Goal: Task Accomplishment & Management: Manage account settings

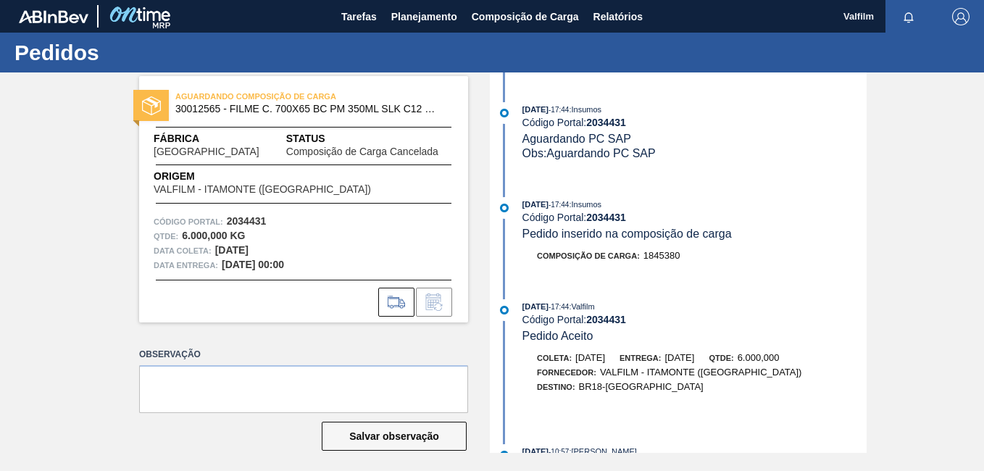
scroll to position [362, 0]
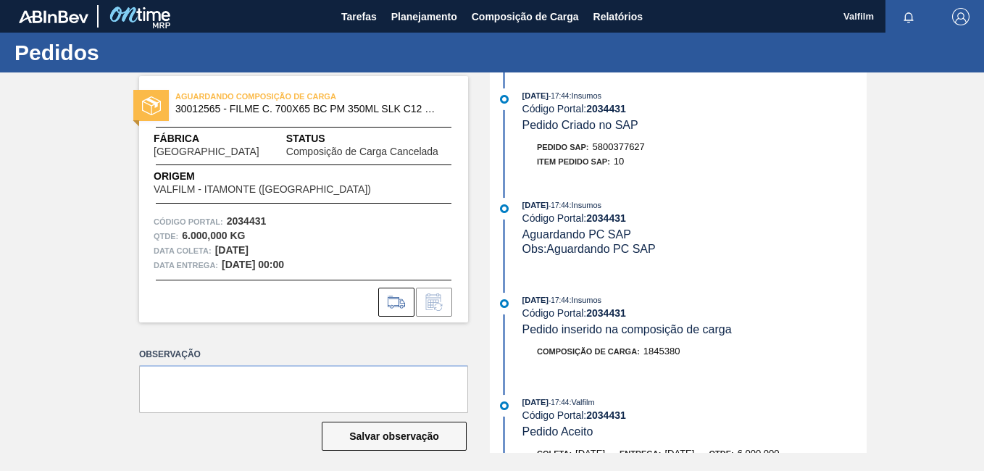
click at [617, 149] on span "5800377627" at bounding box center [619, 146] width 52 height 11
copy span "5800377627"
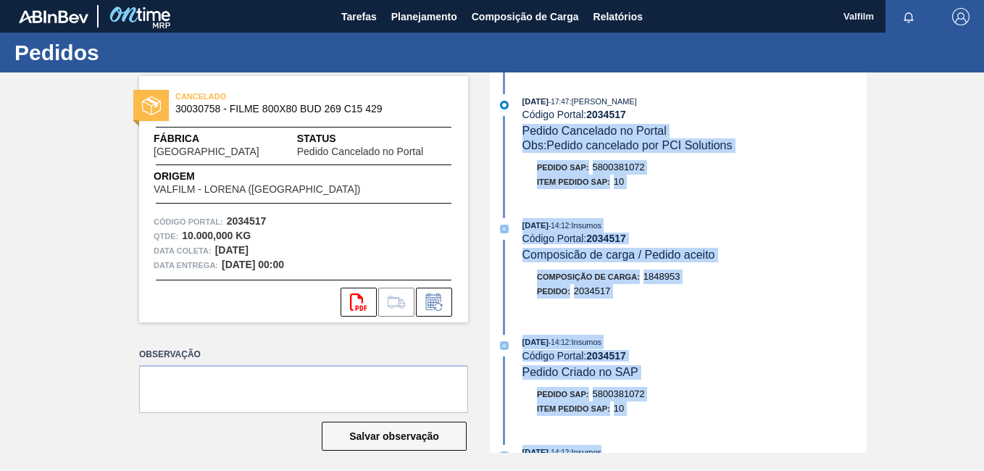
drag, startPoint x: 866, startPoint y: 113, endPoint x: 891, endPoint y: 445, distance: 332.8
click at [891, 445] on div "CANCELADO 30030758 - FILME 800X80 BUD 269 C15 429 Fábrica Pernambuco Status Ped…" at bounding box center [492, 262] width 984 height 380
click at [807, 120] on div "Código Portal: 2034517" at bounding box center [694, 115] width 344 height 12
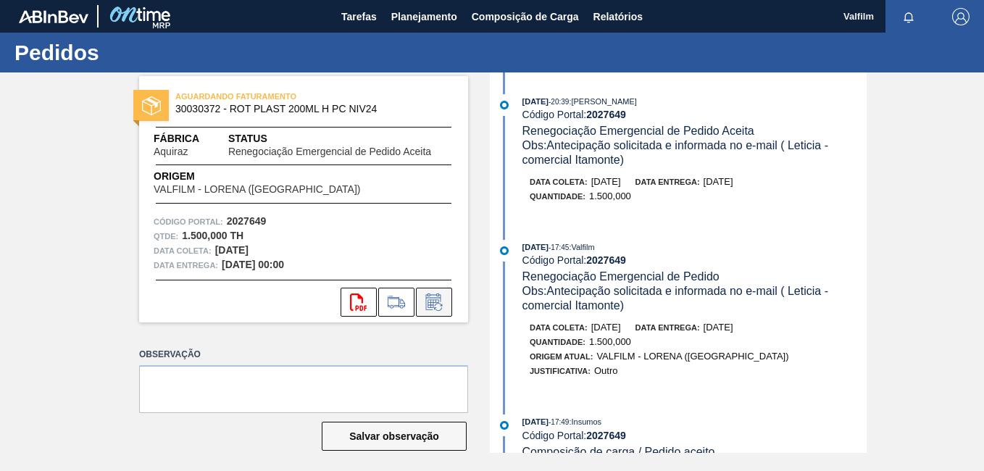
click at [433, 298] on icon at bounding box center [433, 301] width 23 height 17
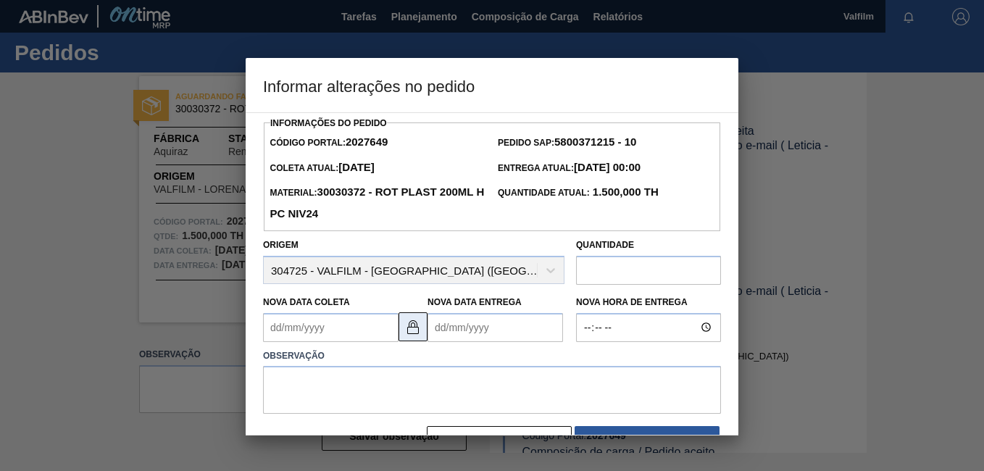
click at [414, 334] on img at bounding box center [412, 326] width 17 height 17
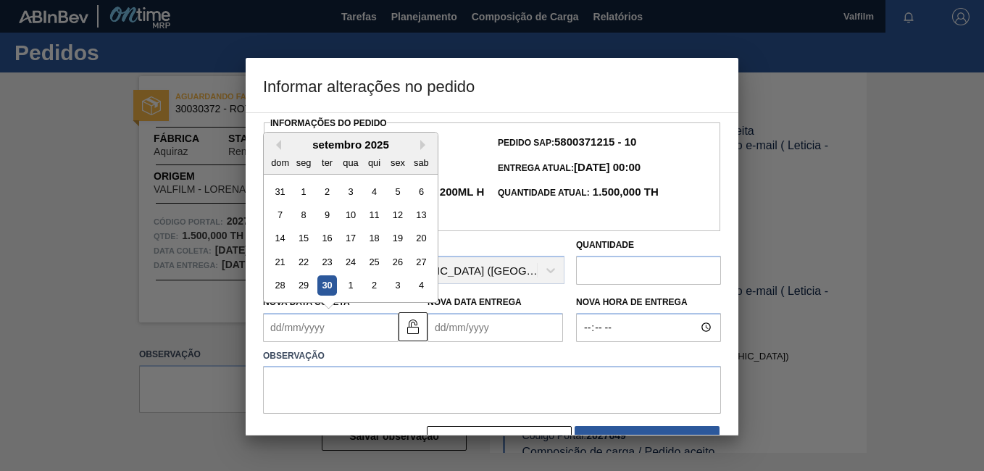
click at [345, 331] on Coleta2027649 "Nova Data Coleta" at bounding box center [330, 327] width 135 height 29
click at [419, 151] on div "setembro 2025" at bounding box center [351, 144] width 174 height 12
click at [419, 145] on div "setembro 2025" at bounding box center [351, 144] width 174 height 12
click at [419, 144] on div "setembro 2025" at bounding box center [351, 144] width 174 height 12
click at [424, 149] on button "Next Month" at bounding box center [425, 145] width 10 height 10
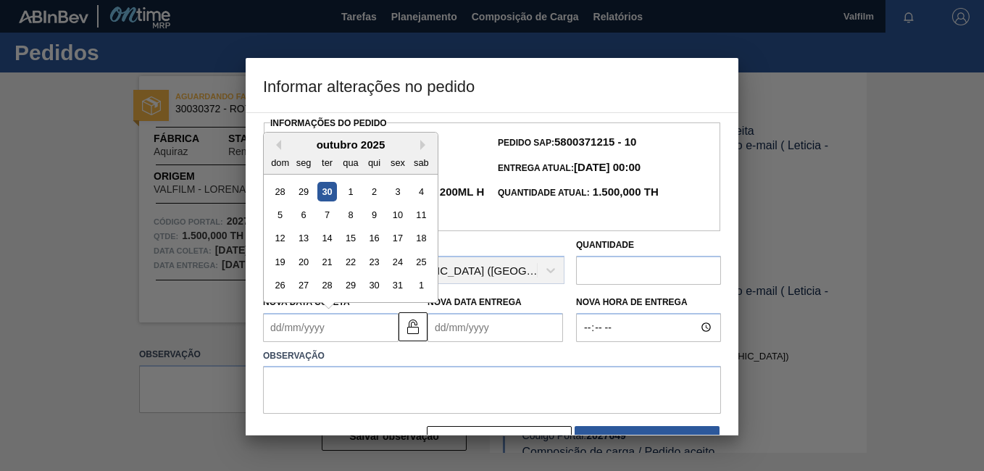
drag, startPoint x: 418, startPoint y: 189, endPoint x: 425, endPoint y: 195, distance: 8.7
click at [420, 189] on div "4" at bounding box center [421, 191] width 20 height 20
type Coleta2027649 "04/10/2025"
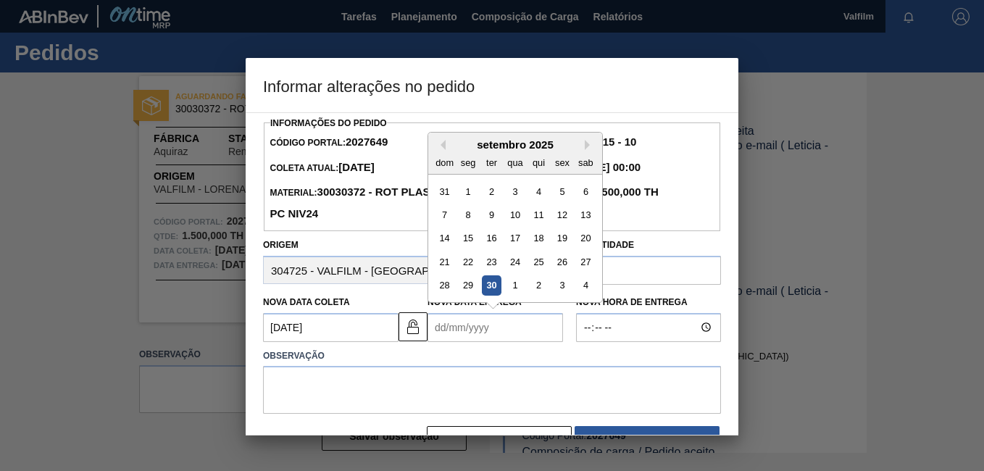
click at [453, 333] on Entrega2027649 "Nova Data Entrega" at bounding box center [494, 327] width 135 height 29
click at [586, 146] on button "Next Month" at bounding box center [590, 145] width 10 height 10
click at [464, 217] on div "6" at bounding box center [469, 215] width 20 height 20
type Entrega2027649 "06/10/2025"
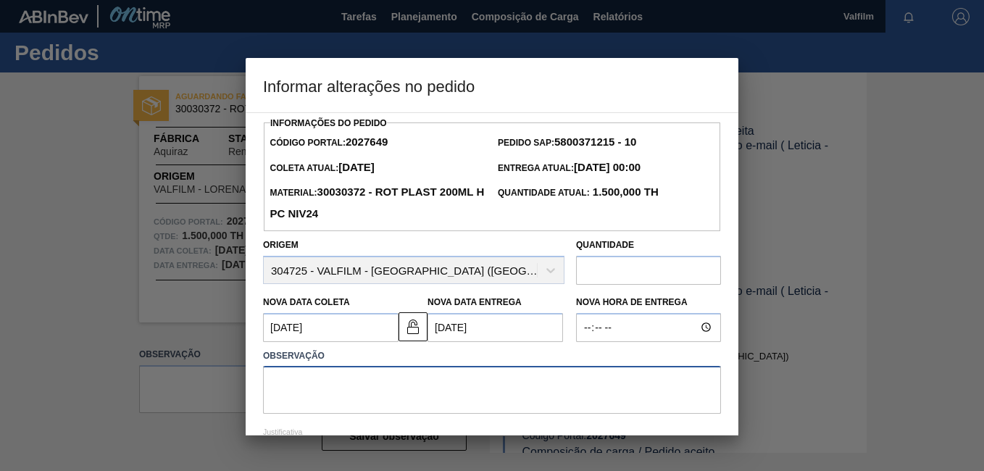
click at [440, 384] on textarea at bounding box center [492, 390] width 458 height 48
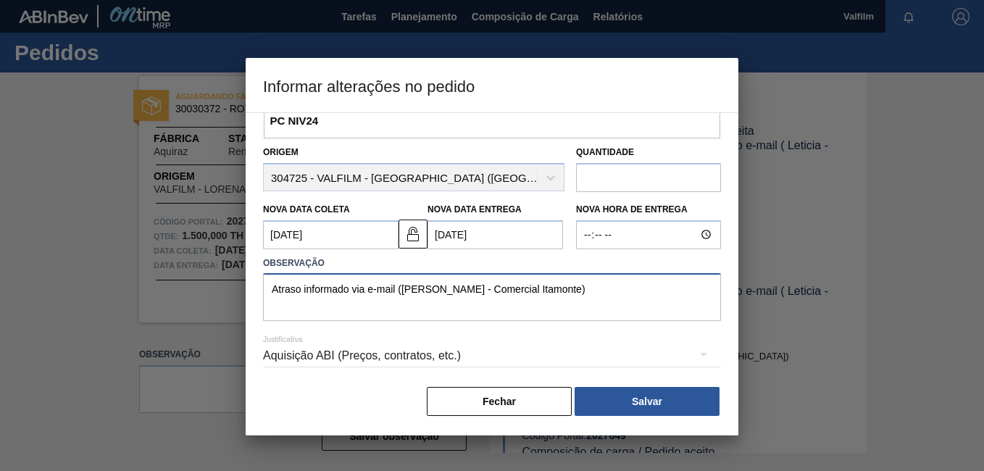
scroll to position [96, 0]
type textarea "Atraso informado via e-mail (Ana Carolina - Comercial Itamonte)"
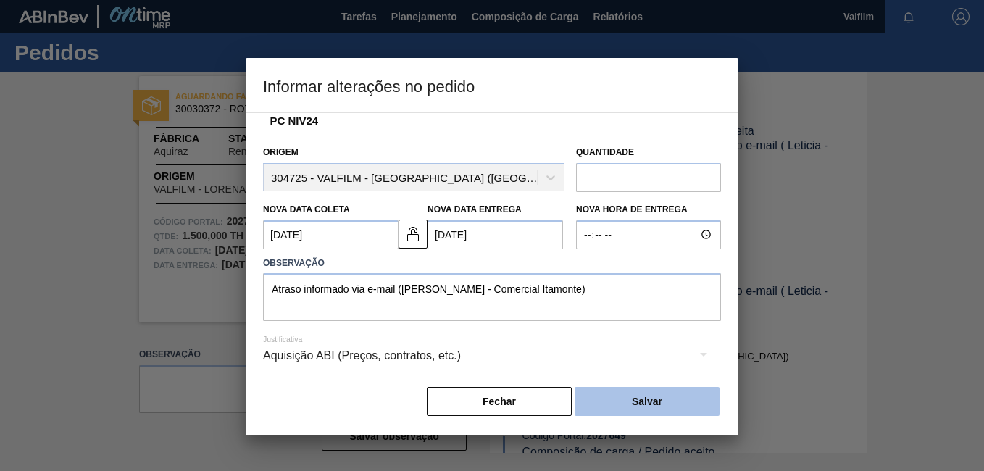
click at [642, 390] on button "Salvar" at bounding box center [646, 401] width 145 height 29
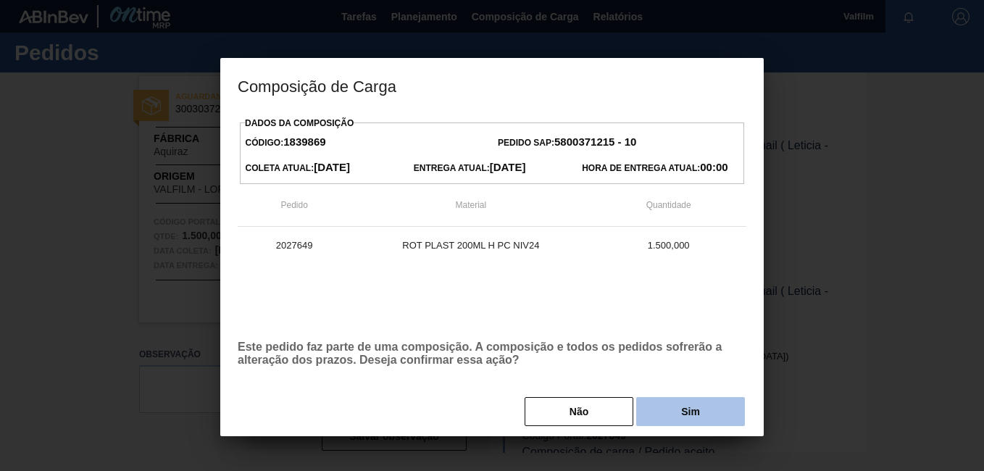
click at [698, 410] on button "Sim" at bounding box center [690, 411] width 109 height 29
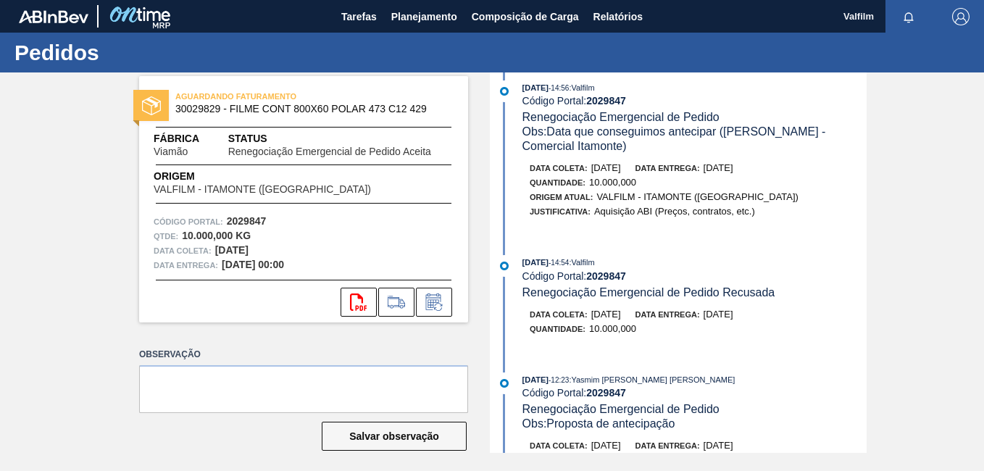
scroll to position [290, 0]
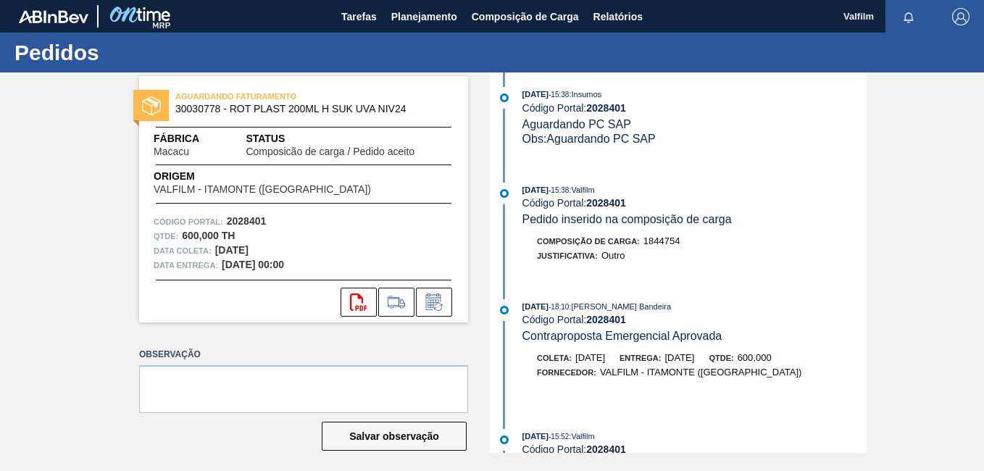
scroll to position [290, 0]
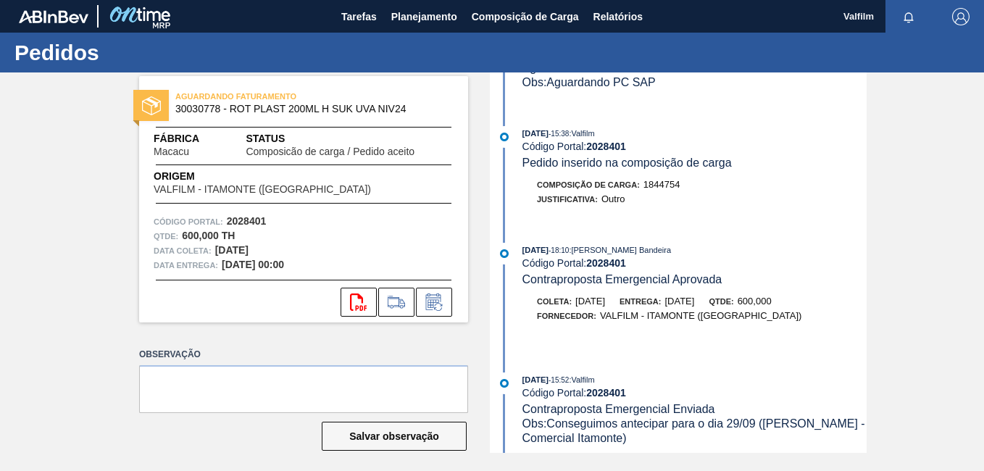
drag, startPoint x: 83, startPoint y: 210, endPoint x: 148, endPoint y: 210, distance: 64.5
click at [83, 210] on div "AGUARDANDO FATURAMENTO 30030778 - ROT PLAST 200ML H SUK UVA NIV24 Fábrica Macac…" at bounding box center [492, 262] width 984 height 380
click at [433, 314] on button at bounding box center [434, 302] width 36 height 29
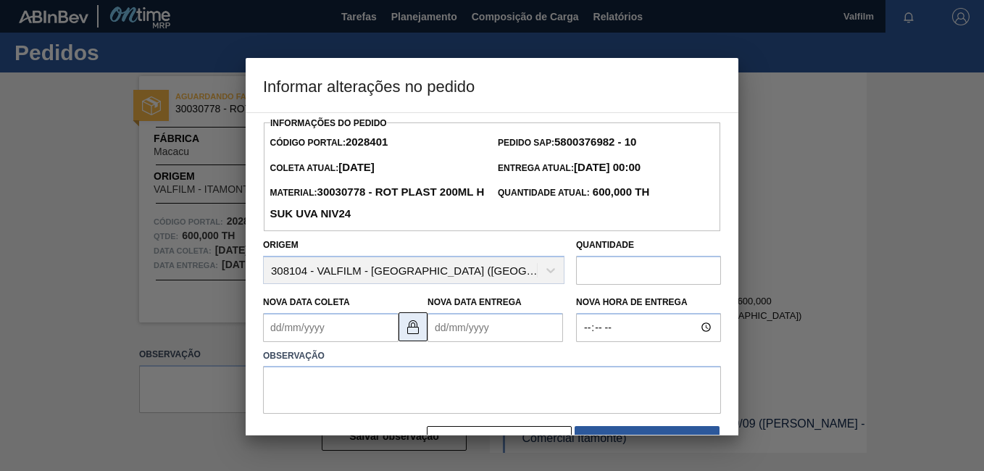
click at [420, 335] on img at bounding box center [412, 326] width 17 height 17
click at [351, 335] on Coleta2028401 "Nova Data Coleta" at bounding box center [330, 327] width 135 height 29
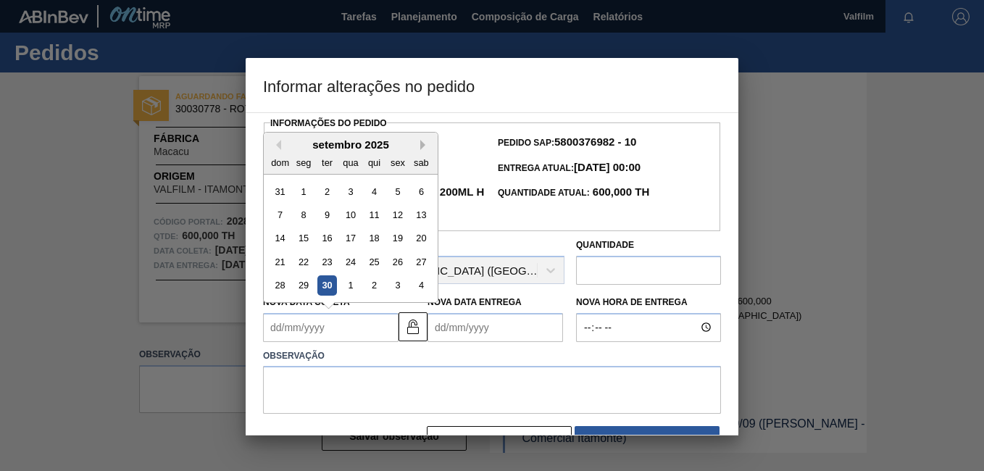
click at [425, 150] on button "Next Month" at bounding box center [425, 145] width 10 height 10
click at [287, 236] on div "12" at bounding box center [280, 238] width 20 height 20
type Coleta2028401 "12/10/2025"
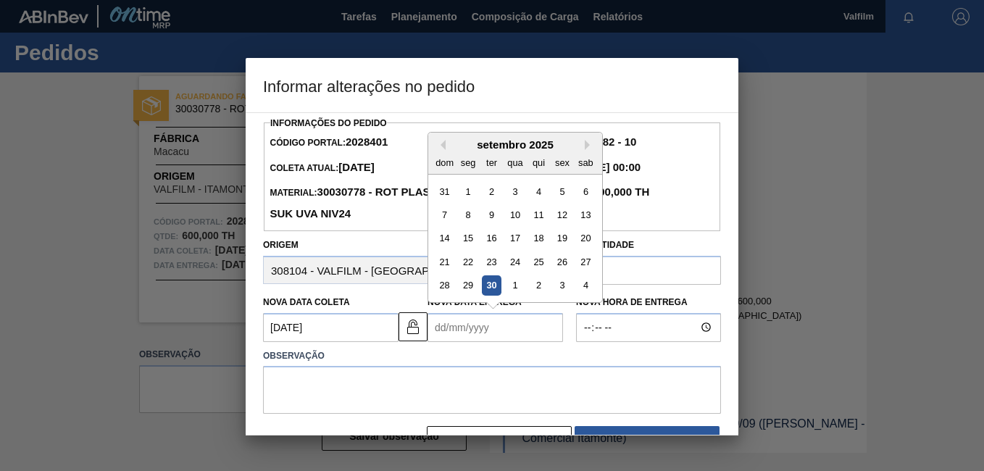
click at [450, 333] on Entrega2028401 "Nova Data Entrega" at bounding box center [494, 327] width 135 height 29
click at [585, 150] on button "Next Month" at bounding box center [590, 145] width 10 height 10
click at [463, 236] on div "13" at bounding box center [469, 238] width 20 height 20
type Entrega2028401 "[DATE]"
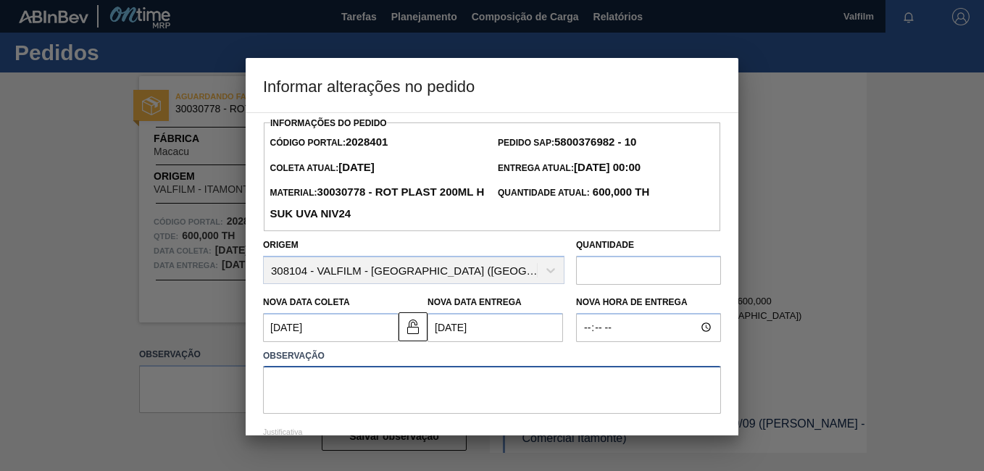
click at [368, 393] on textarea at bounding box center [492, 390] width 458 height 48
drag, startPoint x: 617, startPoint y: 406, endPoint x: 16, endPoint y: 308, distance: 609.3
click at [16, 309] on div "Informar alterações no pedido Informações do Pedido Código Portal: 2028401 Pedi…" at bounding box center [492, 235] width 984 height 471
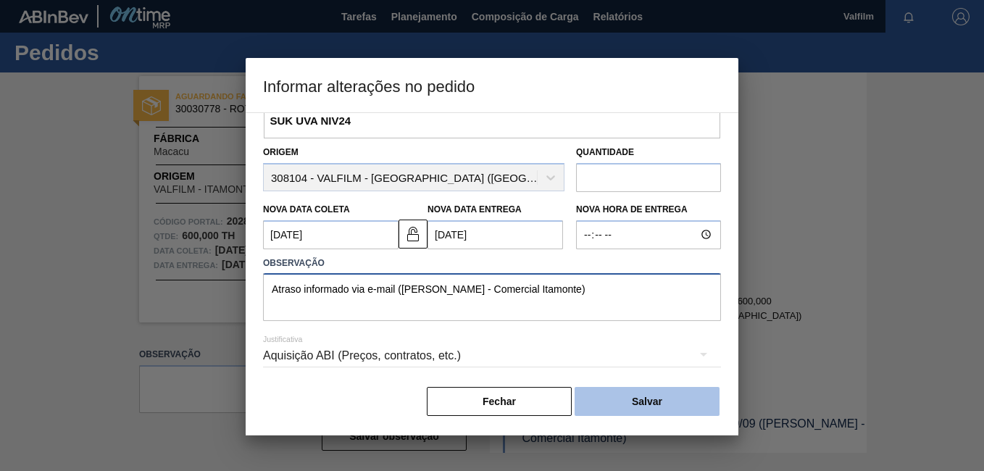
scroll to position [96, 0]
type textarea "Atraso informado via e-mail ([PERSON_NAME] - Comercial Itamonte)"
click at [678, 392] on button "Salvar" at bounding box center [646, 401] width 145 height 29
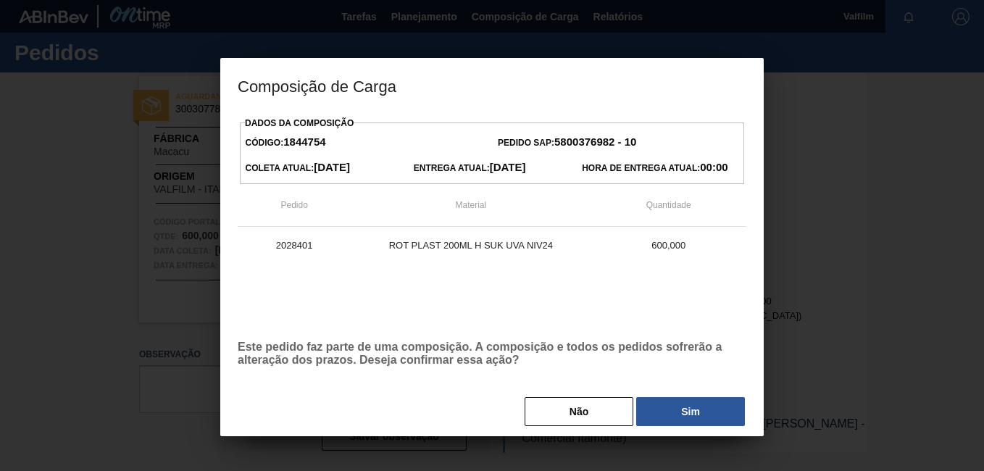
click at [712, 409] on button "Sim" at bounding box center [690, 411] width 109 height 29
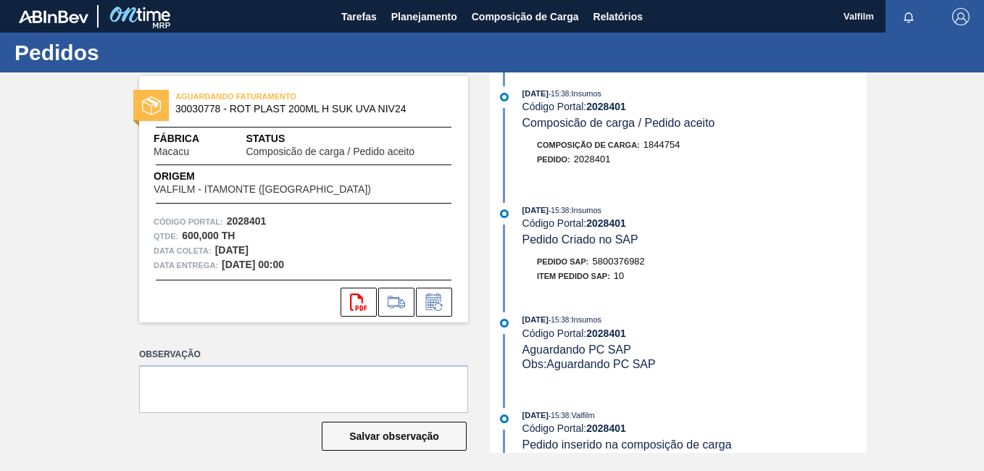
scroll to position [0, 0]
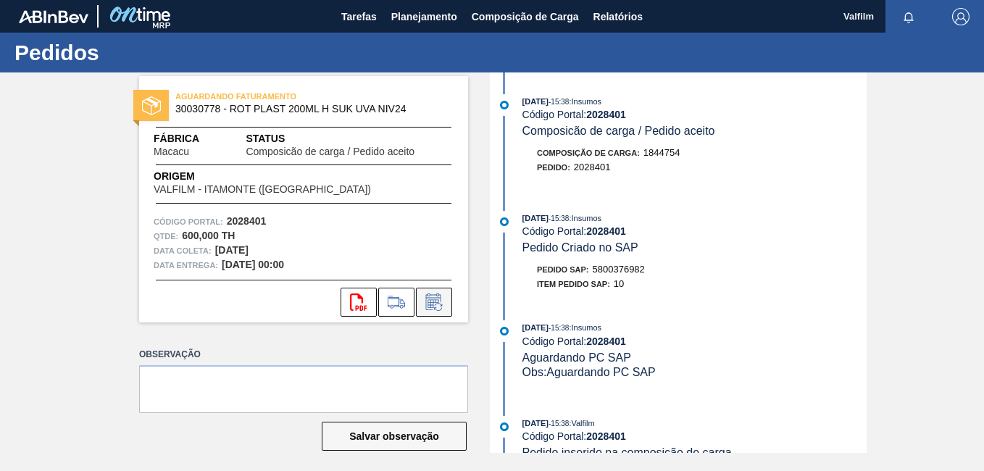
click at [439, 295] on icon at bounding box center [433, 301] width 15 height 17
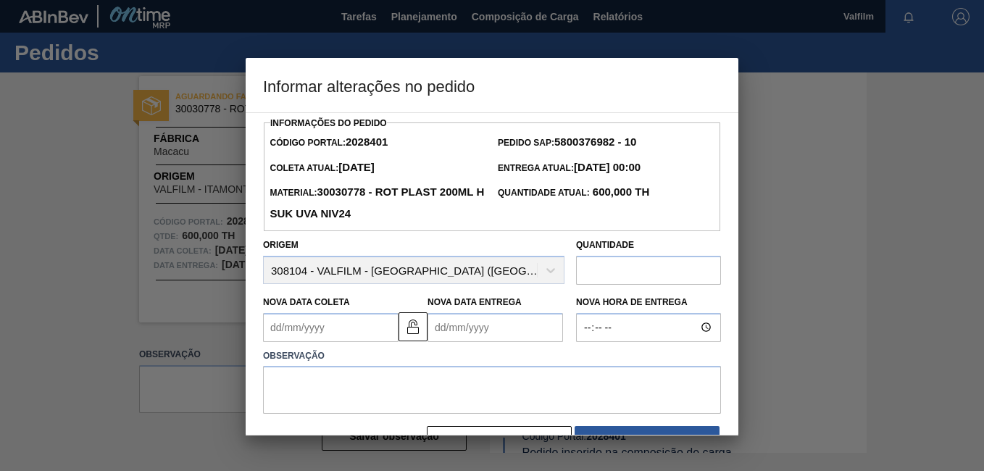
click at [319, 342] on Coleta2028401 "Nova Data Coleta" at bounding box center [330, 327] width 135 height 29
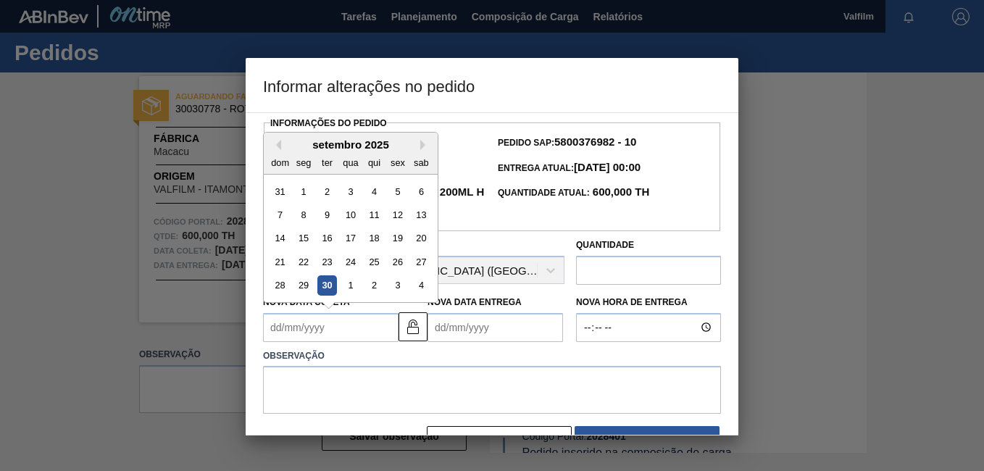
click at [419, 151] on div "setembro 2025" at bounding box center [351, 144] width 174 height 12
click at [422, 146] on button "Next Month" at bounding box center [425, 145] width 10 height 10
click at [288, 239] on div "12" at bounding box center [280, 238] width 20 height 20
type Coleta2028401 "[DATE]"
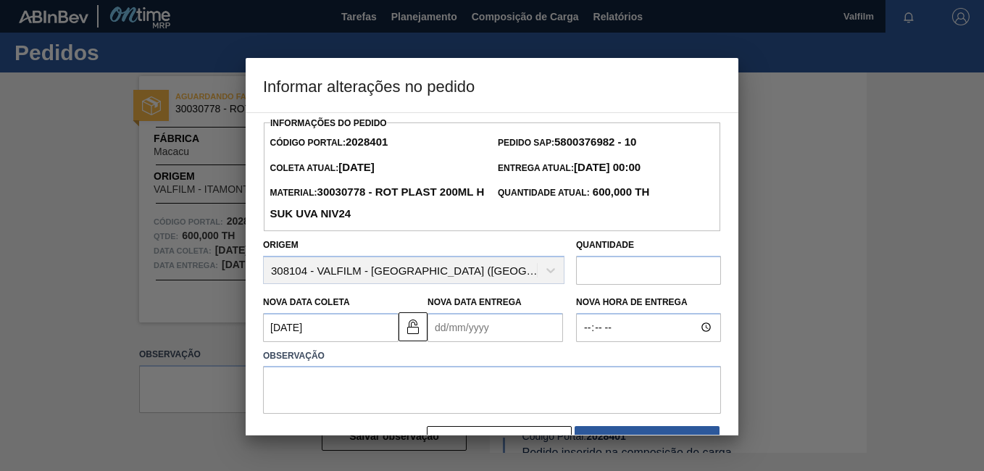
click at [453, 335] on Entrega2028401 "Nova Data Entrega" at bounding box center [494, 327] width 135 height 29
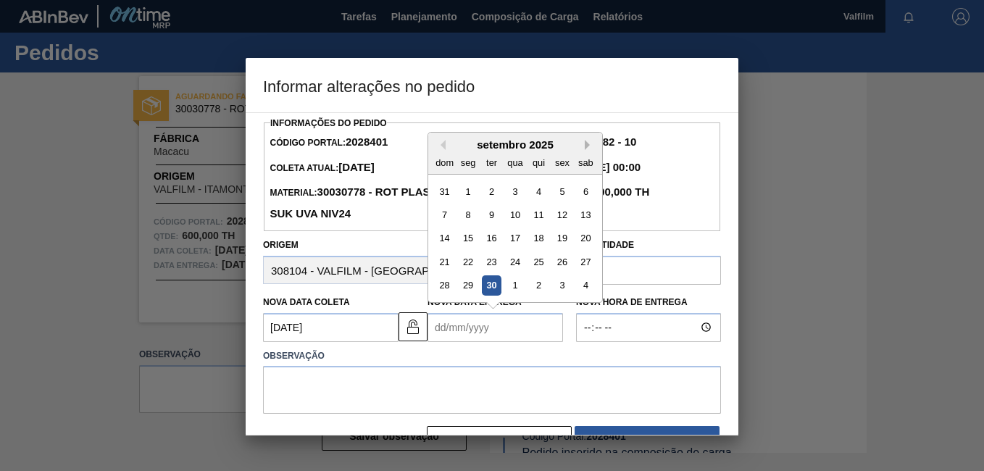
click at [589, 149] on button "Next Month" at bounding box center [590, 145] width 10 height 10
click at [466, 242] on div "13" at bounding box center [469, 238] width 20 height 20
type Entrega2028401 "13/10/2025"
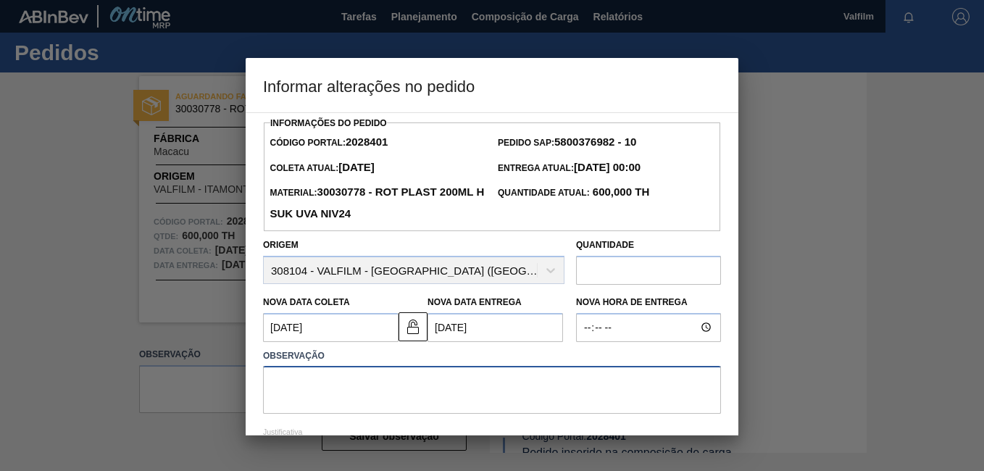
click at [436, 400] on textarea at bounding box center [492, 390] width 458 height 48
paste textarea "Atraso informado via e-mail ([PERSON_NAME] - Comercial Itamonte)"
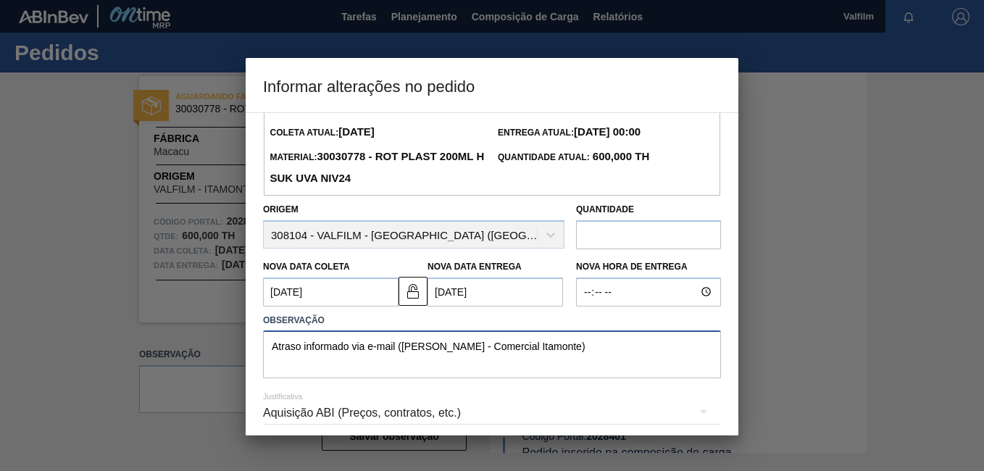
scroll to position [96, 0]
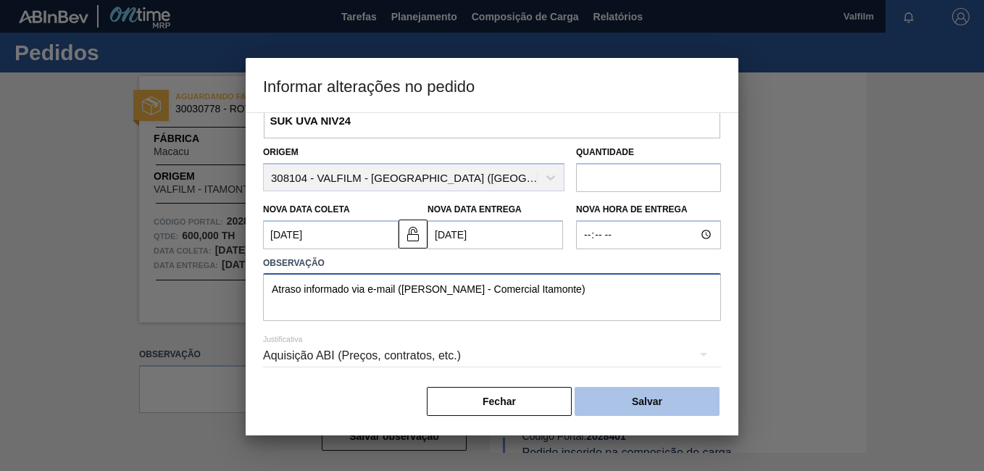
type textarea "Atraso informado via e-mail ([PERSON_NAME] - Comercial Itamonte)"
click at [632, 401] on button "Salvar" at bounding box center [646, 401] width 145 height 29
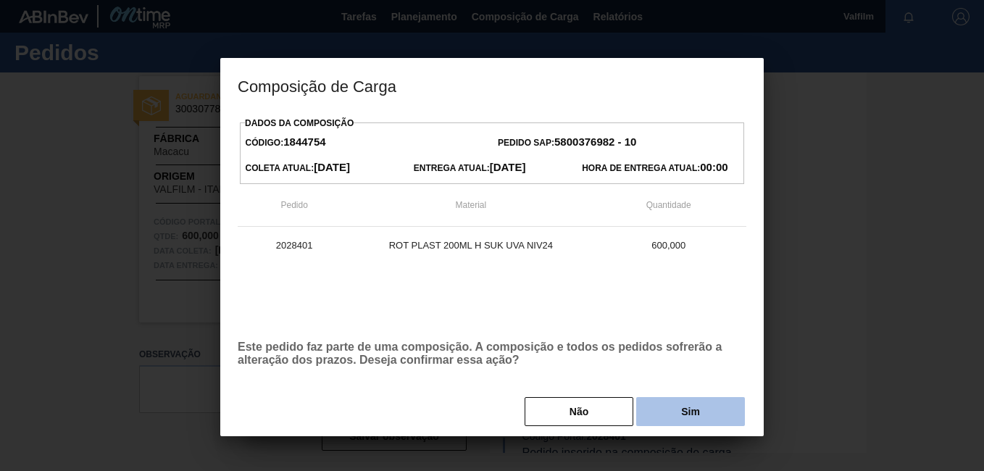
click at [685, 422] on button "Sim" at bounding box center [690, 411] width 109 height 29
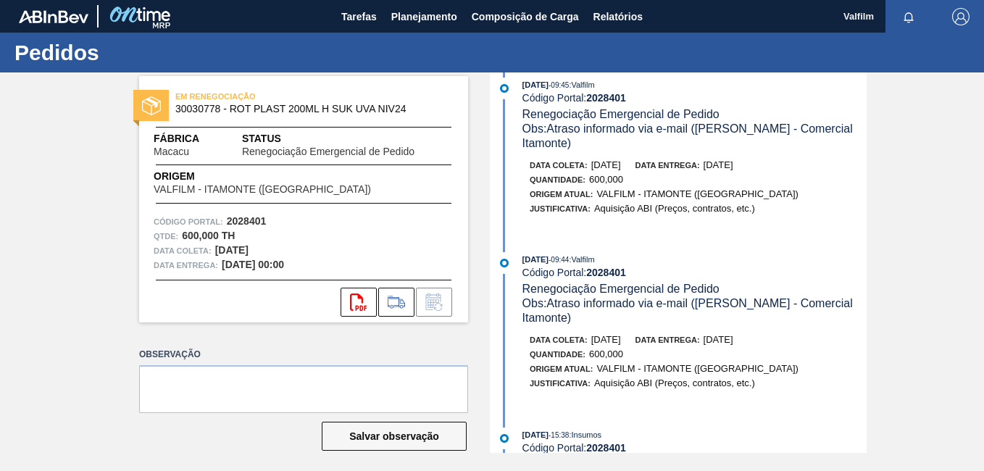
scroll to position [0, 0]
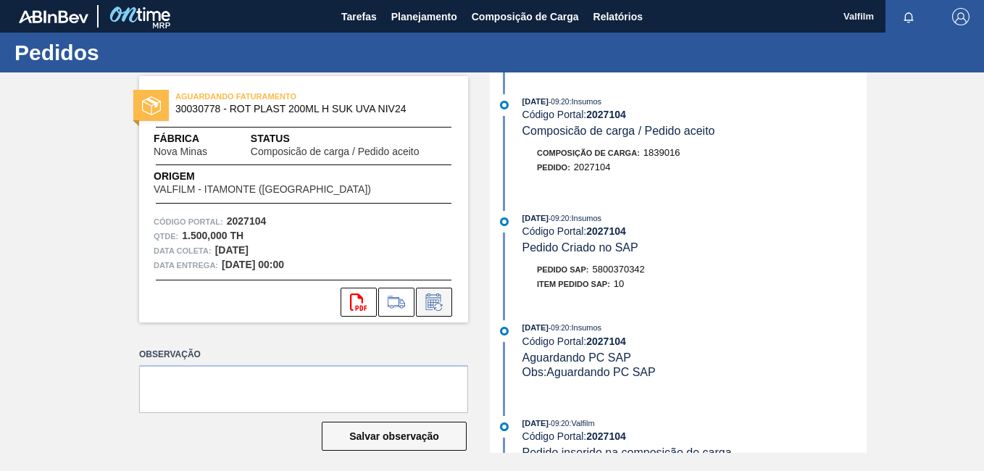
click at [446, 306] on button at bounding box center [434, 302] width 36 height 29
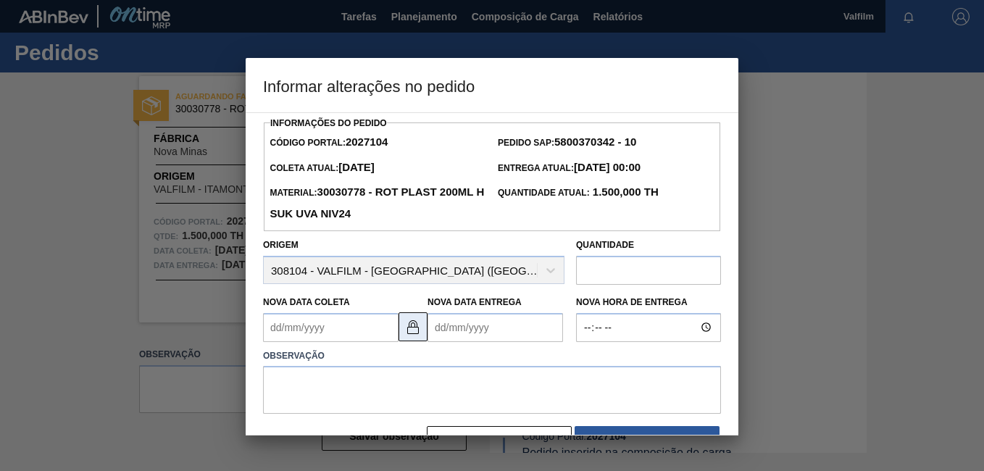
click at [409, 330] on img at bounding box center [412, 326] width 17 height 17
click at [330, 325] on Coleta2027104 "Nova Data Coleta" at bounding box center [330, 327] width 135 height 29
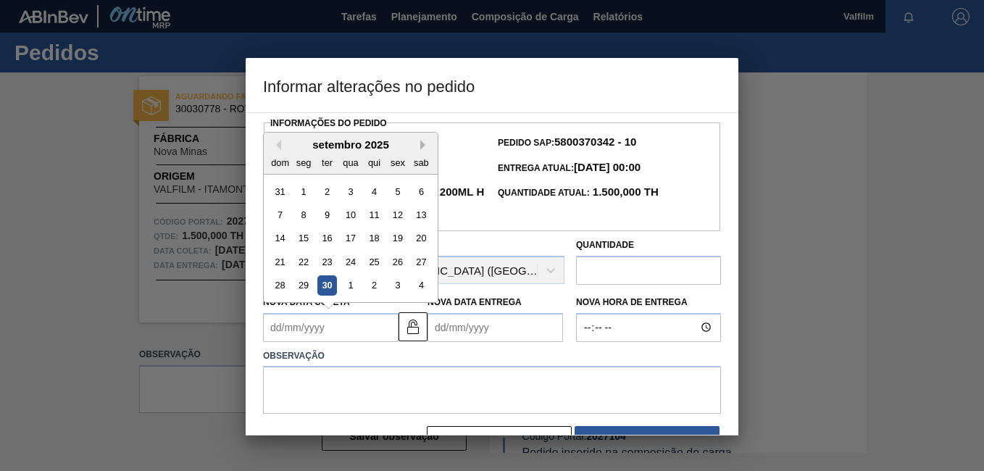
click at [428, 147] on button "Next Month" at bounding box center [425, 145] width 10 height 10
click at [285, 245] on div "12" at bounding box center [280, 238] width 20 height 20
type Coleta2027104 "12/10/2025"
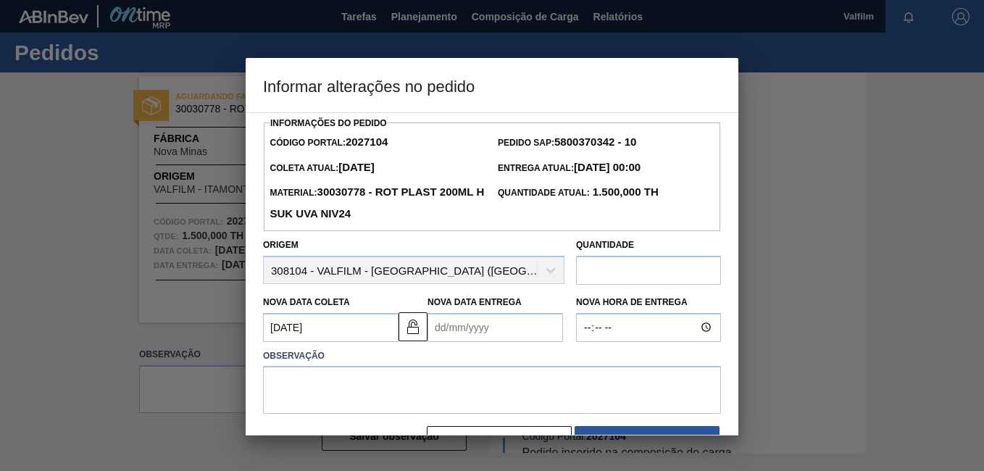
click at [450, 335] on Entrega2027104 "Nova Data Entrega" at bounding box center [494, 327] width 135 height 29
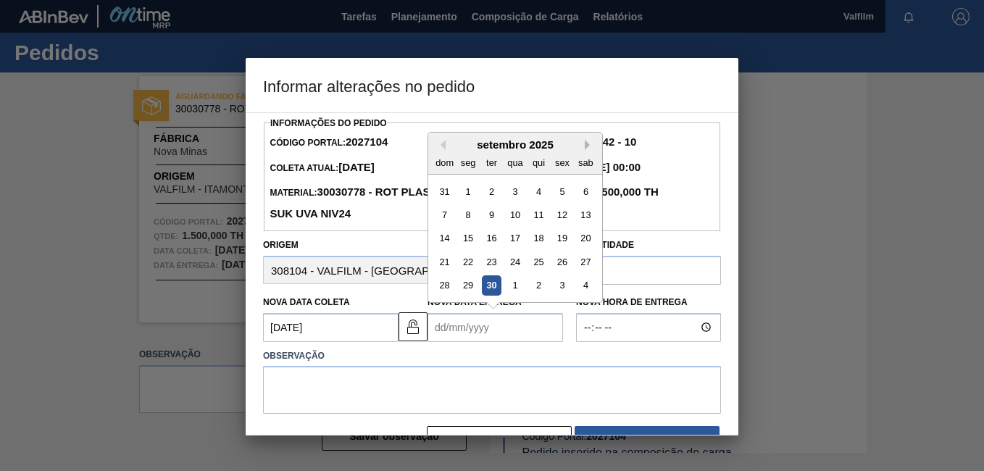
click at [586, 146] on button "Next Month" at bounding box center [590, 145] width 10 height 10
click at [477, 248] on div "13" at bounding box center [469, 238] width 20 height 20
type Entrega2027104 "[DATE]"
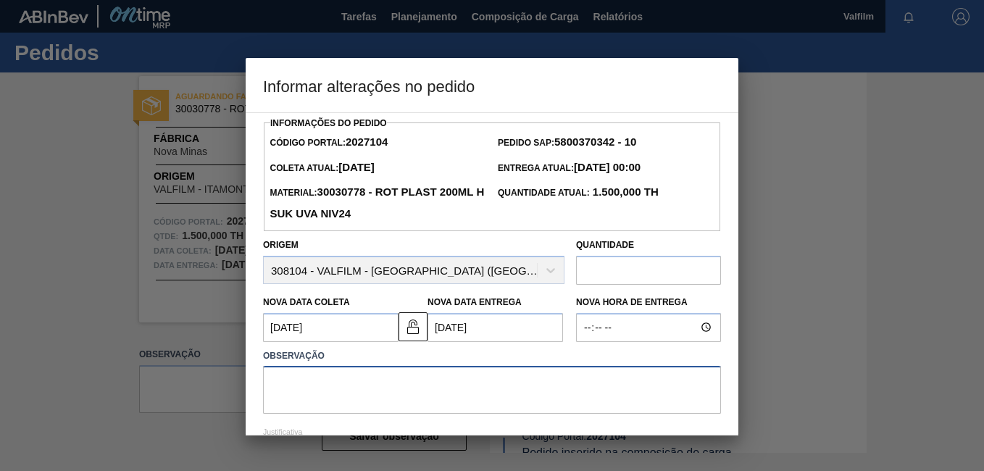
click at [437, 386] on textarea at bounding box center [492, 390] width 458 height 48
paste textarea "2027104"
type textarea "2027104"
drag, startPoint x: 532, startPoint y: 388, endPoint x: 157, endPoint y: 387, distance: 375.3
click at [157, 387] on div "Informar alterações no pedido Informações do Pedido Código Portal: 2027104 Pedi…" at bounding box center [492, 235] width 984 height 471
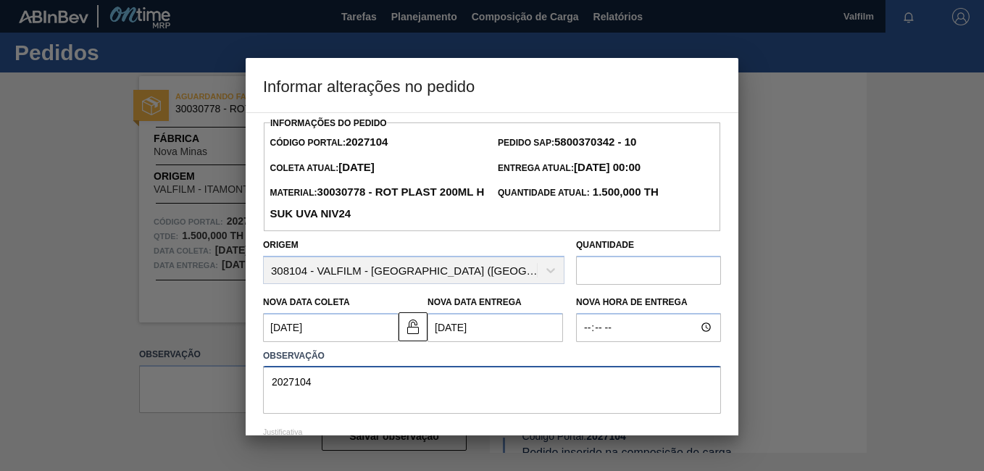
click at [374, 400] on textarea "2027104" at bounding box center [492, 390] width 458 height 48
drag, startPoint x: 335, startPoint y: 398, endPoint x: 262, endPoint y: 388, distance: 73.8
click at [262, 388] on div "Observação 2027104" at bounding box center [491, 380] width 469 height 69
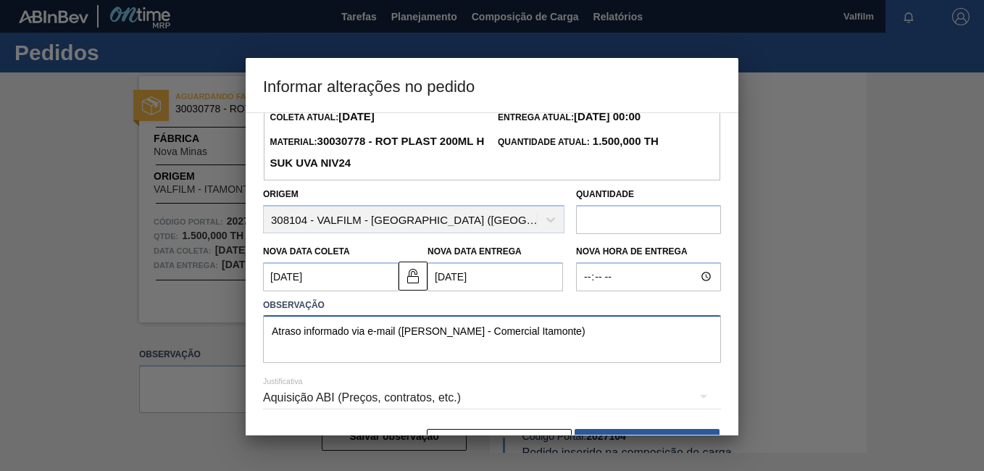
scroll to position [72, 0]
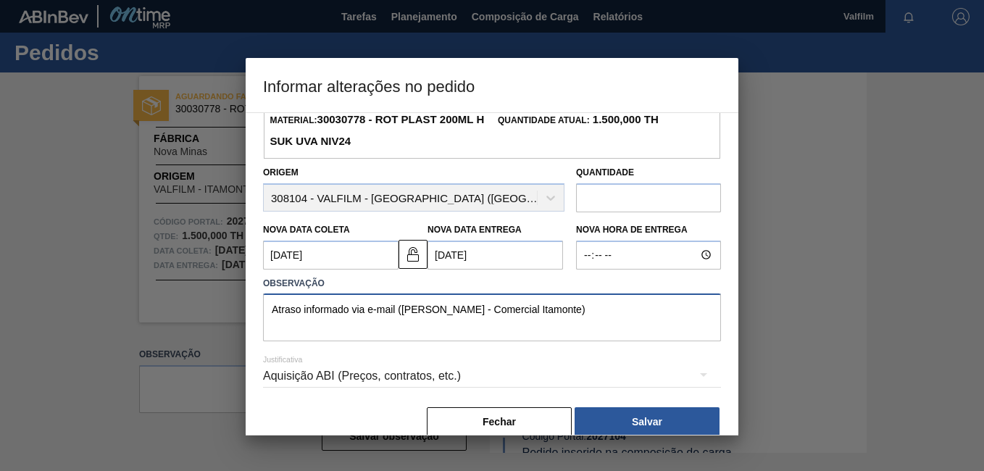
drag, startPoint x: 580, startPoint y: 318, endPoint x: -3, endPoint y: 208, distance: 593.5
click at [0, 0] on html "Tarefas Planejamento Composição de Carga Relatórios Valfilm Marcar todas como l…" at bounding box center [492, 0] width 984 height 0
type textarea "Atraso informado via e-mail ([PERSON_NAME] - Comercial Itamonte)"
click at [525, 388] on div "Aquisição ABI (Preços, contratos, etc.)" at bounding box center [492, 376] width 458 height 41
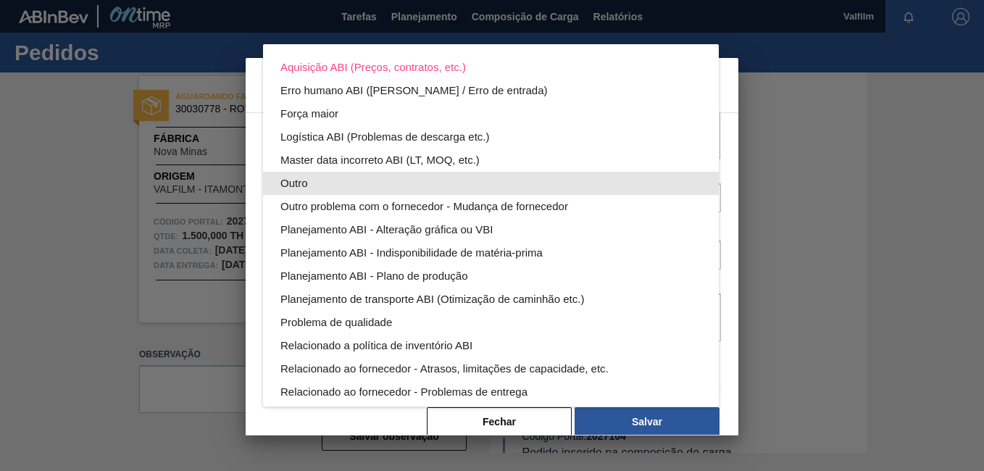
click at [396, 177] on div "Outro" at bounding box center [490, 183] width 421 height 23
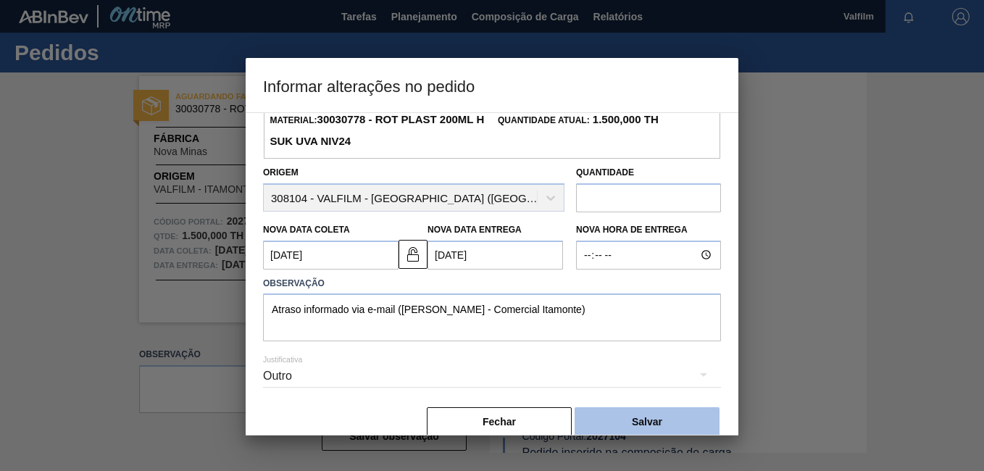
click at [662, 425] on button "Salvar" at bounding box center [646, 421] width 145 height 29
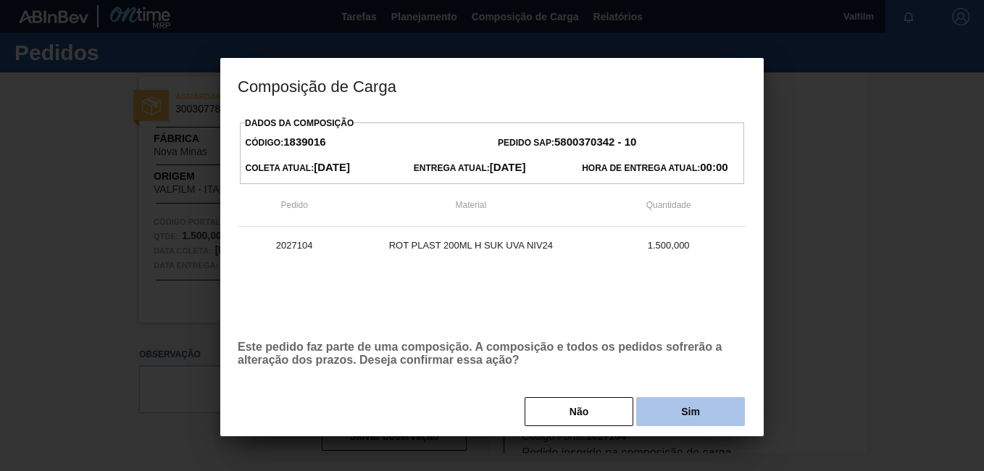
click at [713, 404] on button "Sim" at bounding box center [690, 411] width 109 height 29
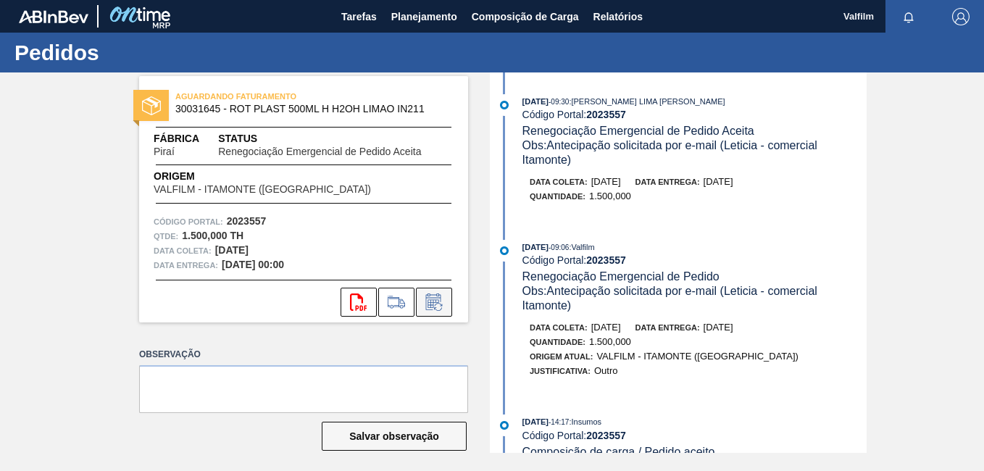
click at [431, 303] on icon at bounding box center [433, 301] width 23 height 17
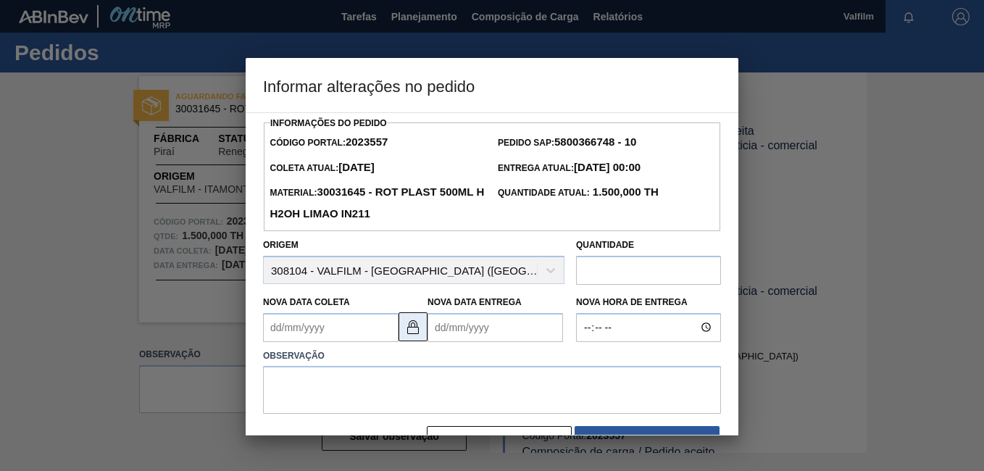
click at [406, 329] on img at bounding box center [412, 326] width 17 height 17
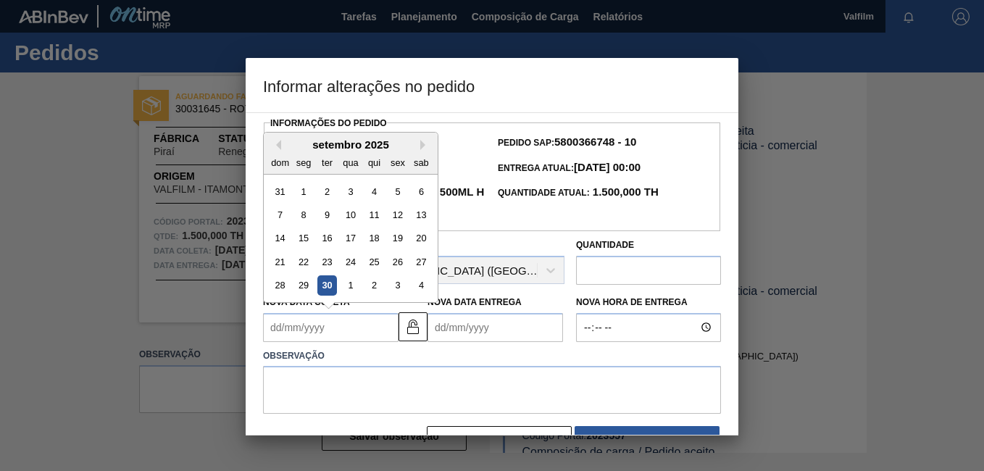
click at [317, 325] on Coleta2023557 "Nova Data Coleta" at bounding box center [330, 327] width 135 height 29
click at [422, 145] on button "Next Month" at bounding box center [425, 145] width 10 height 10
click at [280, 236] on div "12" at bounding box center [280, 238] width 20 height 20
type Coleta2023557 "[DATE]"
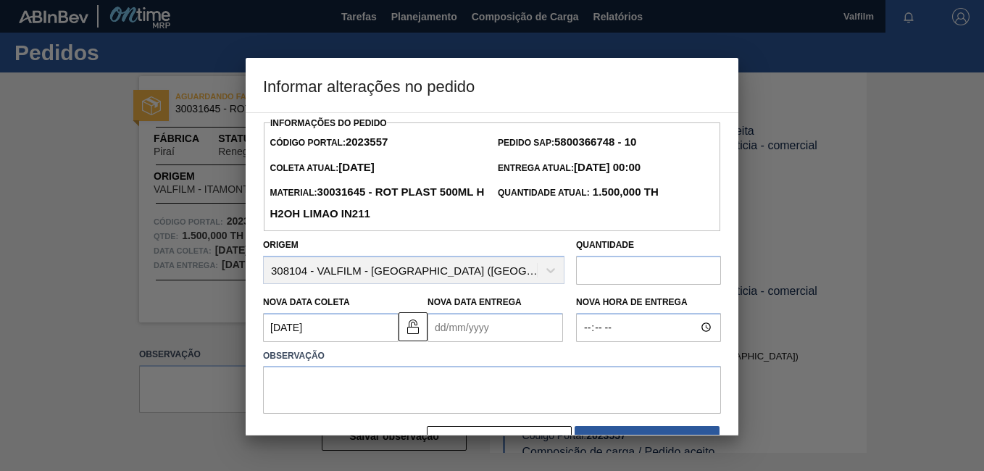
click at [488, 359] on label "Observação" at bounding box center [492, 356] width 458 height 21
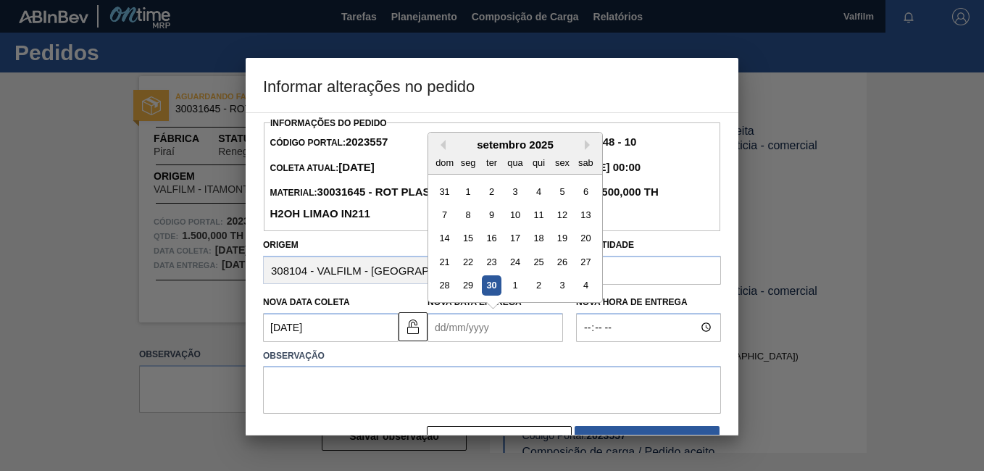
click at [477, 330] on Entrega2023557 "Nova Data Entrega" at bounding box center [494, 327] width 135 height 29
click at [590, 149] on button "Next Month" at bounding box center [590, 145] width 10 height 10
click at [472, 241] on div "13" at bounding box center [469, 238] width 20 height 20
type Entrega2023557 "[DATE]"
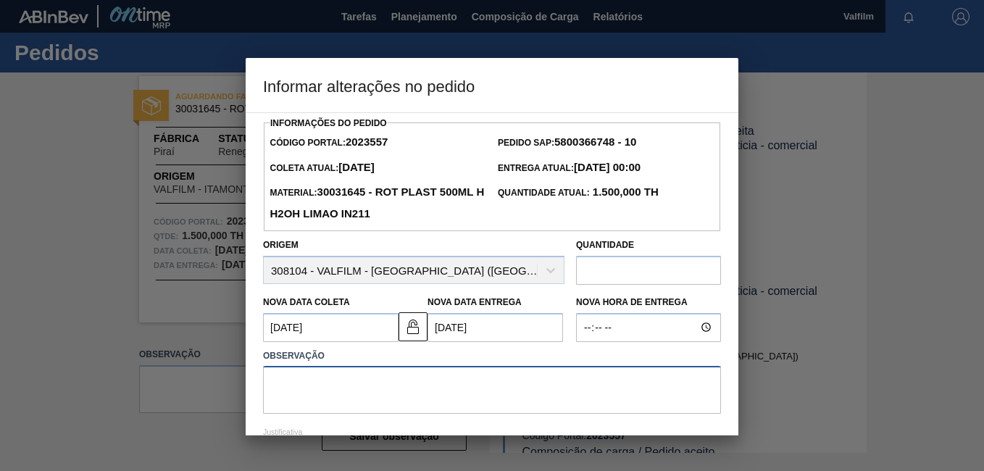
click at [437, 390] on textarea at bounding box center [492, 390] width 458 height 48
paste textarea "Atraso informado via e-mail ([PERSON_NAME] - Comercial Itamonte)"
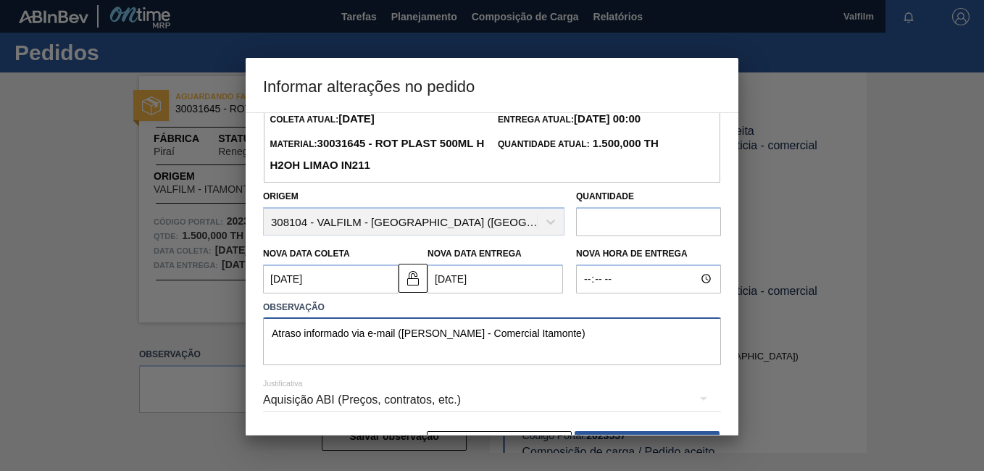
scroll to position [72, 0]
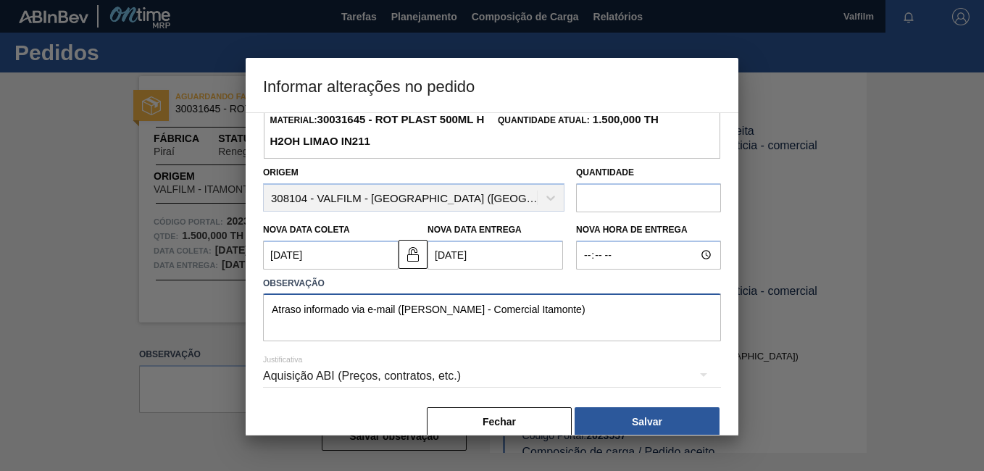
type textarea "Atraso informado via e-mail ([PERSON_NAME] - Comercial Itamonte)"
click at [524, 379] on div "Aquisição ABI (Preços, contratos, etc.)" at bounding box center [492, 376] width 458 height 41
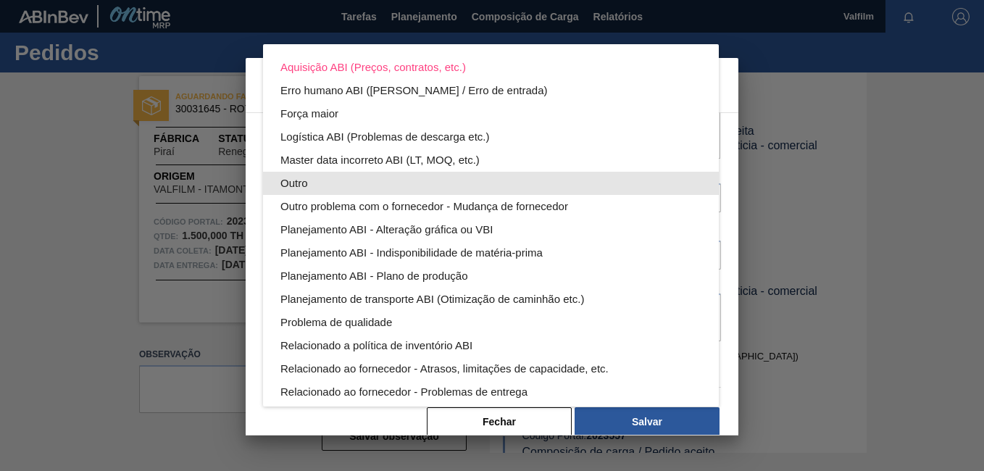
click at [346, 182] on div "Outro" at bounding box center [490, 183] width 421 height 23
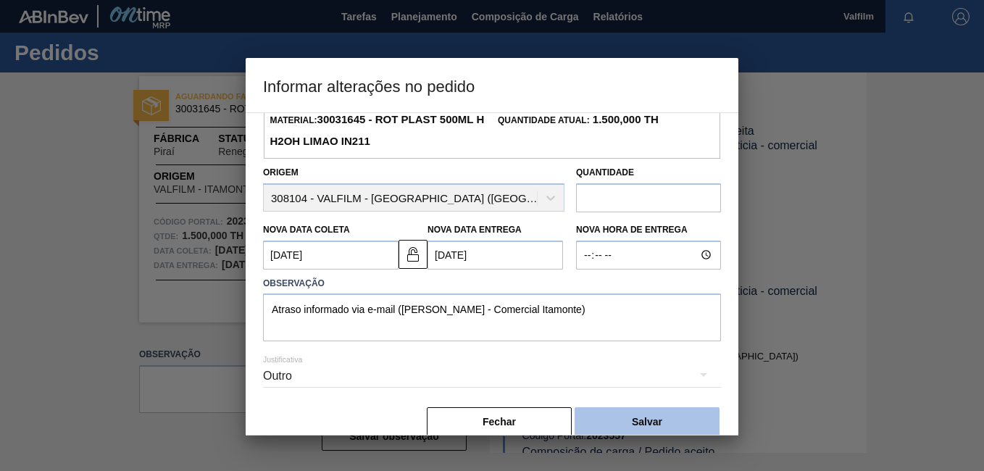
click at [640, 432] on button "Salvar" at bounding box center [646, 421] width 145 height 29
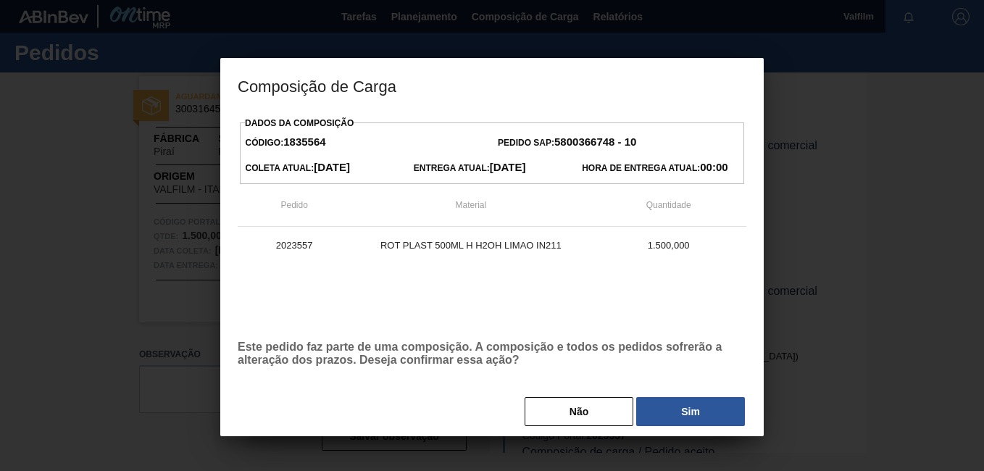
drag, startPoint x: 710, startPoint y: 409, endPoint x: 743, endPoint y: 412, distance: 33.5
click at [710, 409] on button "Sim" at bounding box center [690, 411] width 109 height 29
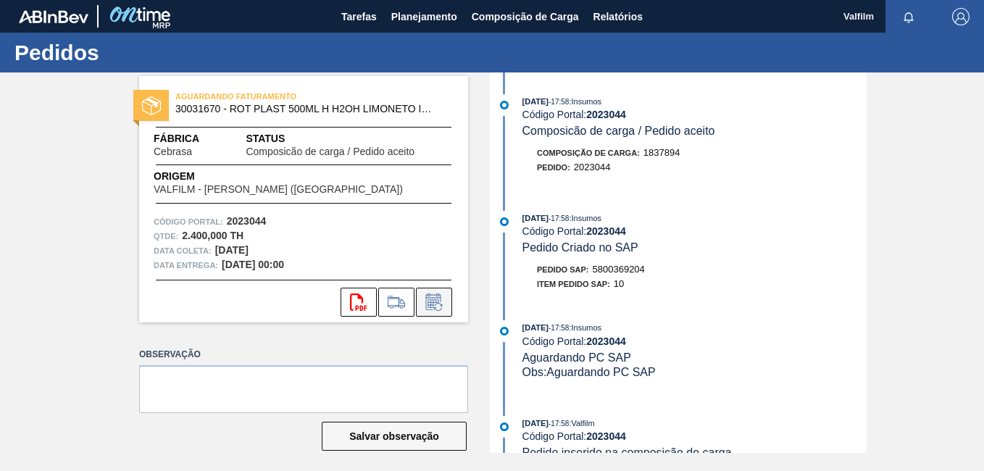
click at [436, 305] on icon at bounding box center [433, 301] width 23 height 17
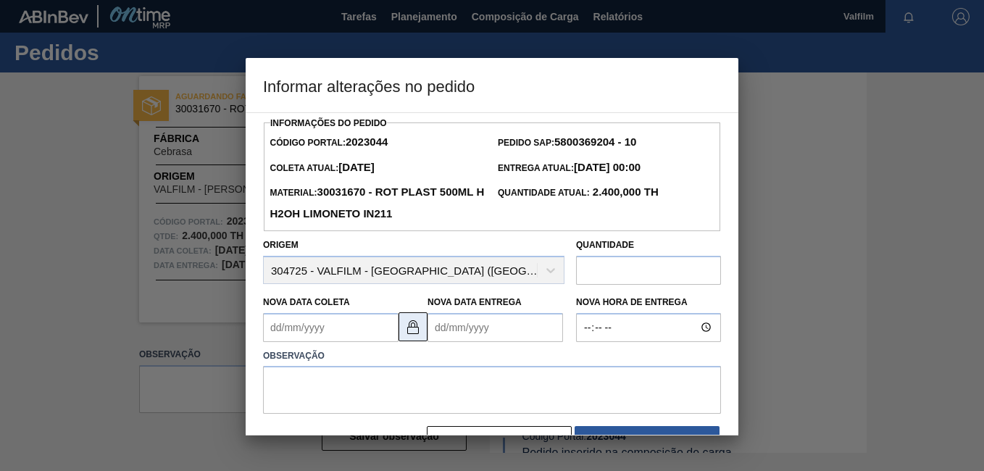
click at [414, 332] on img at bounding box center [412, 326] width 17 height 17
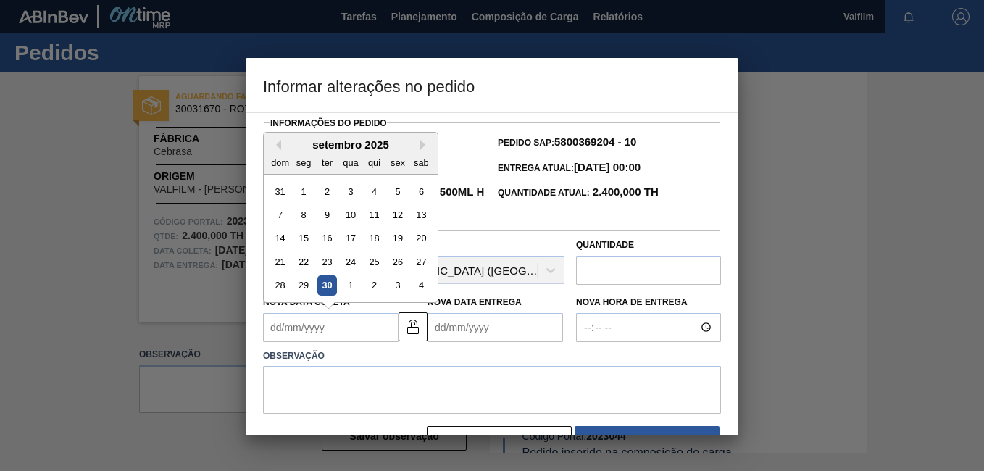
click at [296, 329] on Coleta2023044 "Nova Data Coleta" at bounding box center [330, 327] width 135 height 29
click at [425, 148] on button "Next Month" at bounding box center [425, 145] width 10 height 10
click at [319, 234] on div "14" at bounding box center [327, 238] width 20 height 20
type Coleta2023044 "14/10/2025"
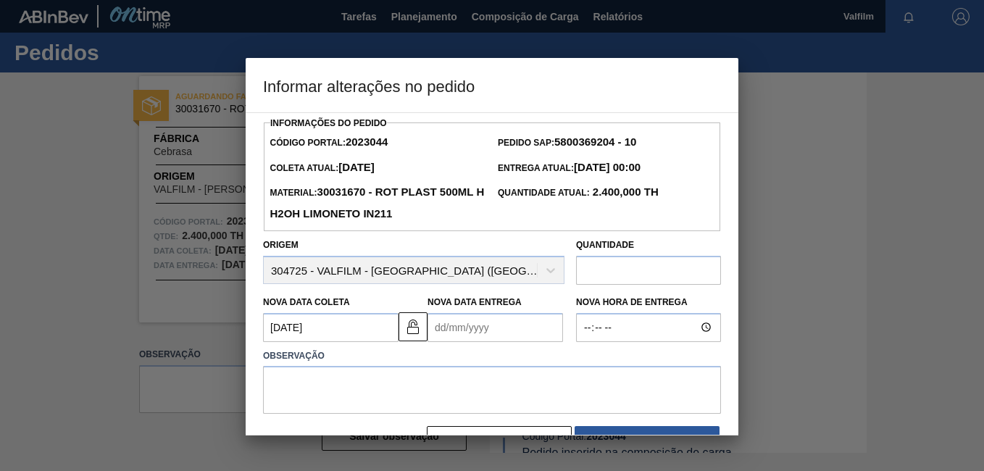
click at [451, 345] on div "Observação" at bounding box center [491, 378] width 469 height 72
click at [452, 333] on Entrega2023044 "Nova Data Entrega" at bounding box center [494, 327] width 135 height 29
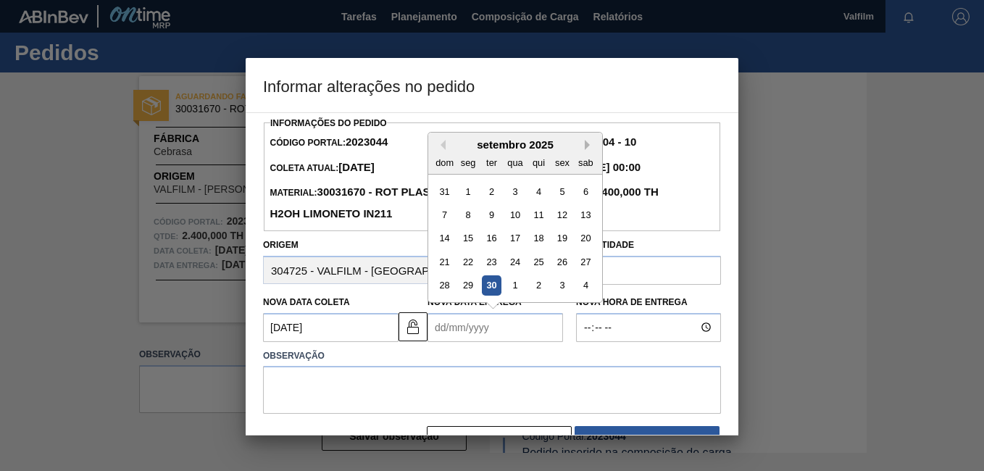
click at [585, 146] on button "Next Month" at bounding box center [590, 145] width 10 height 10
click at [531, 237] on div "16" at bounding box center [539, 238] width 20 height 20
type Entrega2023044 "16/10/2025"
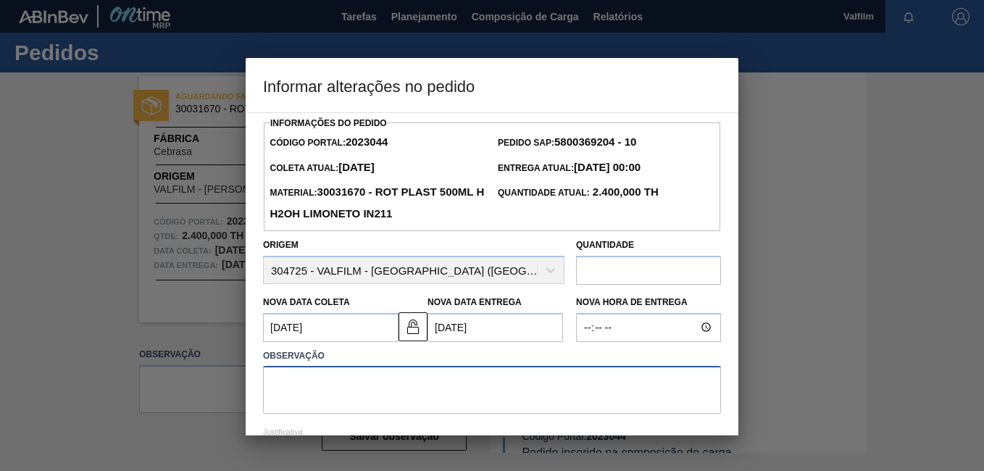
click at [395, 379] on textarea at bounding box center [492, 390] width 458 height 48
paste textarea "Atraso informado via e-mail ([PERSON_NAME] - Comercial Itamonte)"
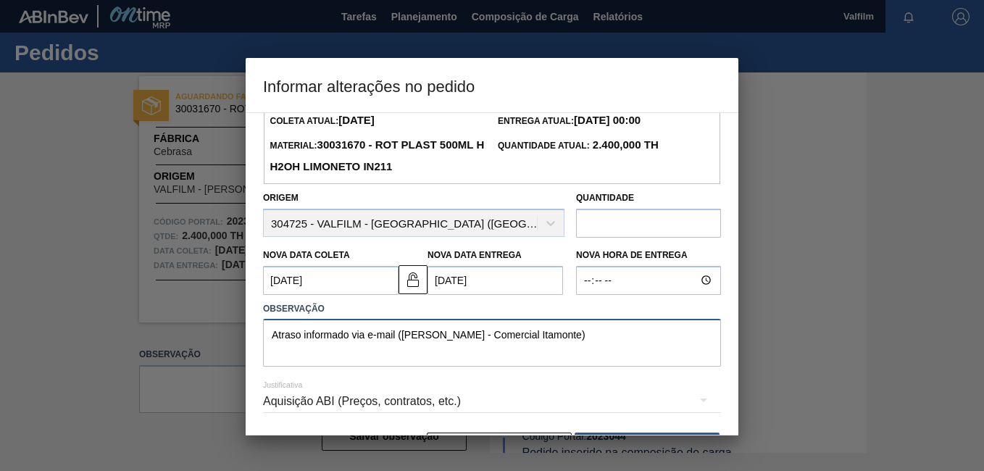
scroll to position [72, 0]
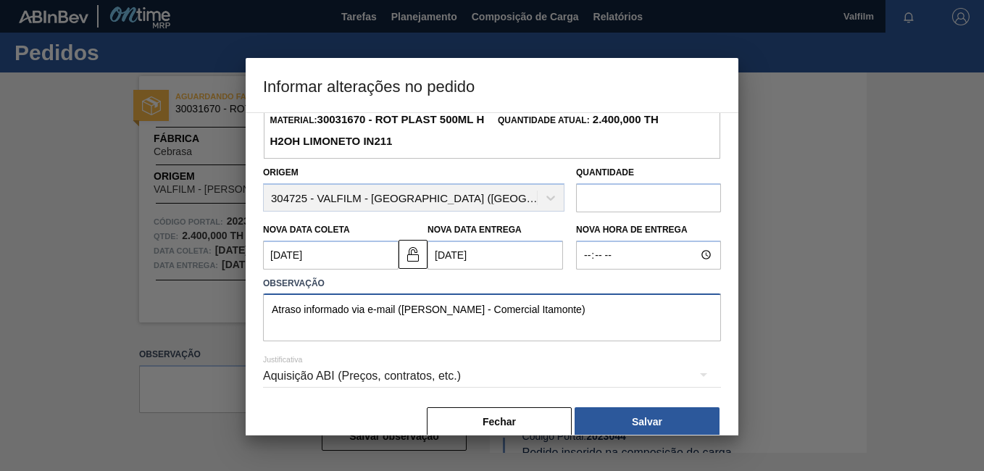
type textarea "Atraso informado via e-mail ([PERSON_NAME] - Comercial Itamonte)"
click at [511, 382] on div "Aquisição ABI (Preços, contratos, etc.)" at bounding box center [492, 376] width 458 height 41
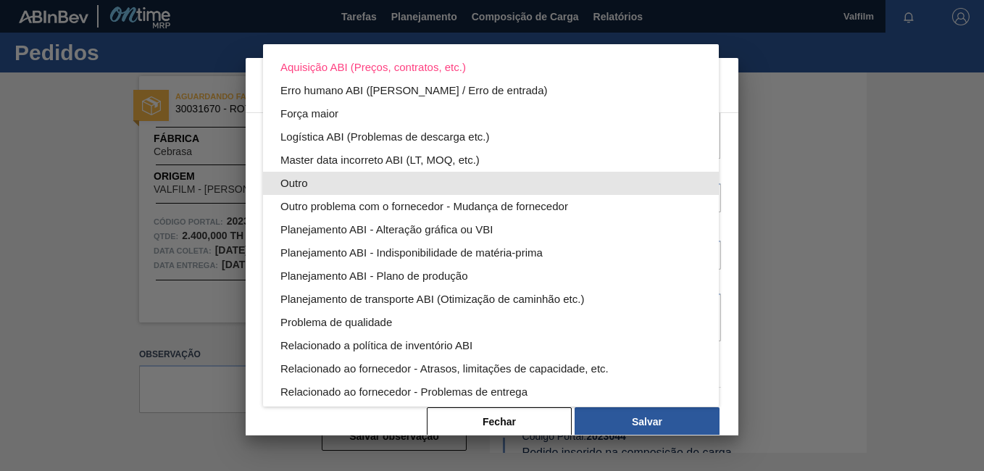
click at [355, 179] on div "Outro" at bounding box center [490, 183] width 421 height 23
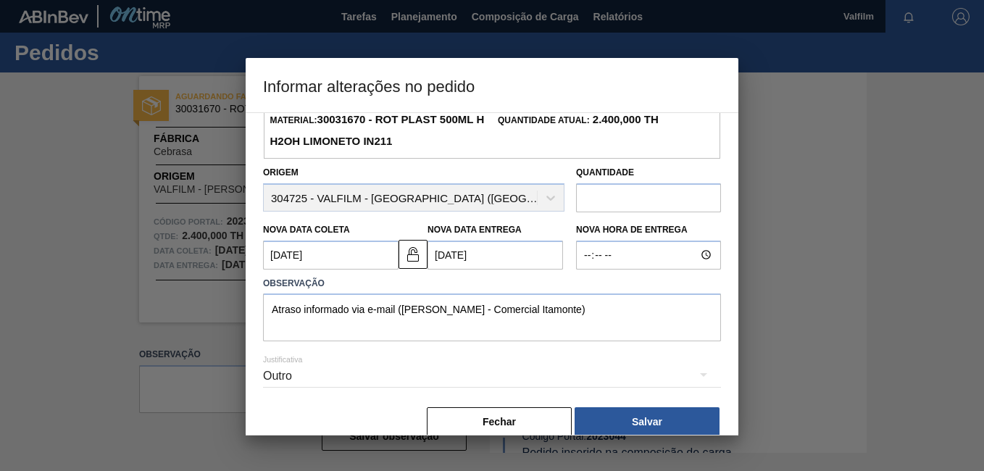
click at [638, 404] on div "Outro" at bounding box center [492, 377] width 458 height 52
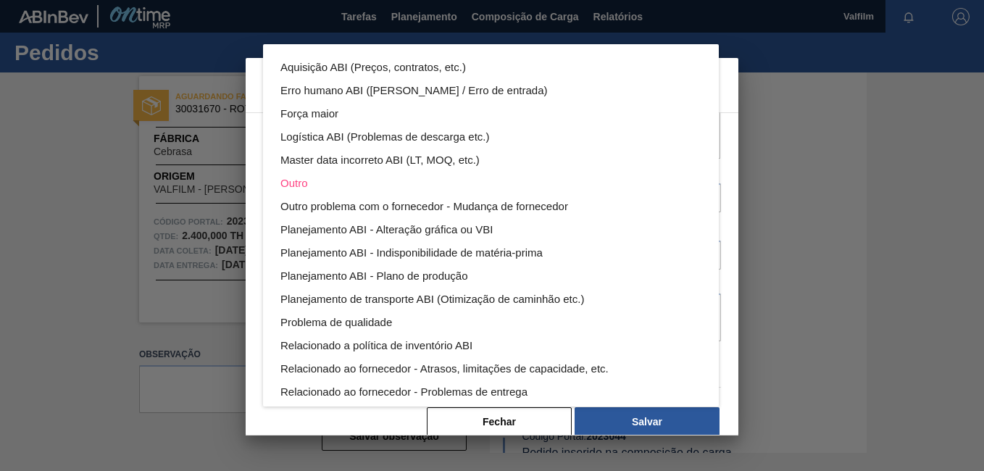
scroll to position [78, 0]
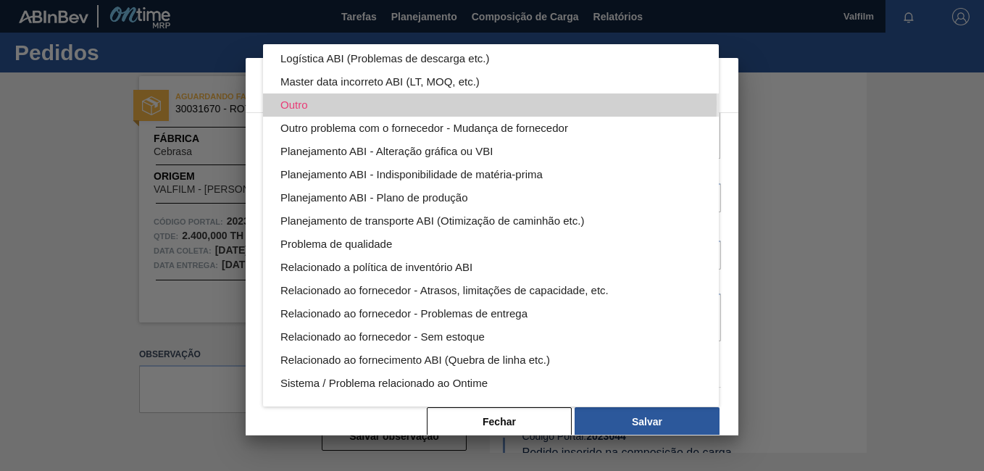
click at [308, 103] on div "Outro" at bounding box center [490, 104] width 421 height 23
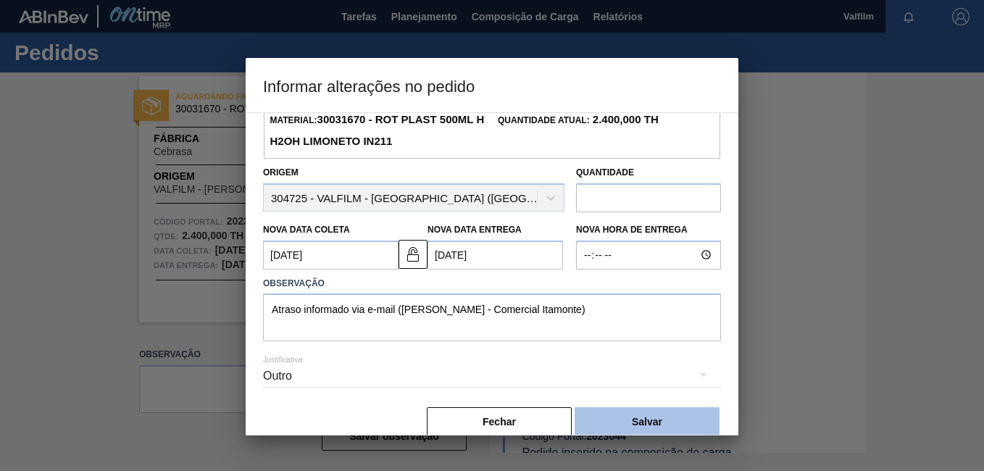
click at [649, 416] on button "Salvar" at bounding box center [646, 421] width 145 height 29
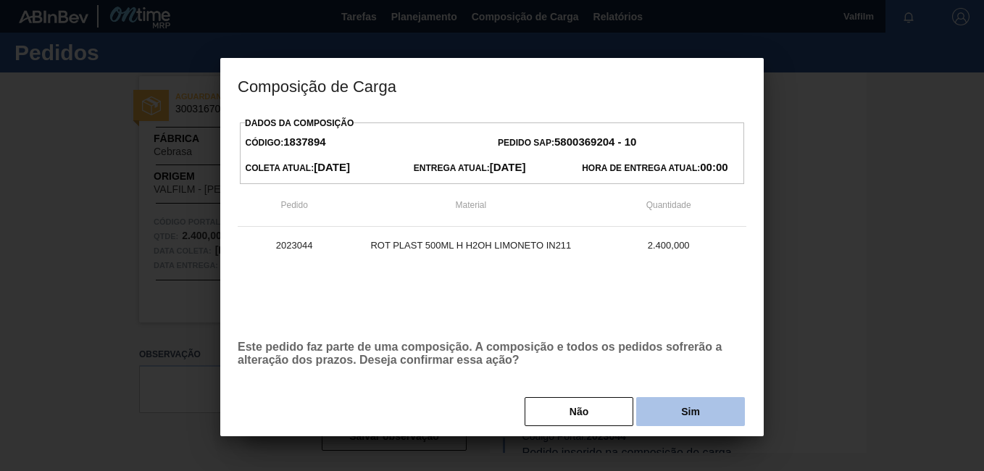
click at [685, 411] on button "Sim" at bounding box center [690, 411] width 109 height 29
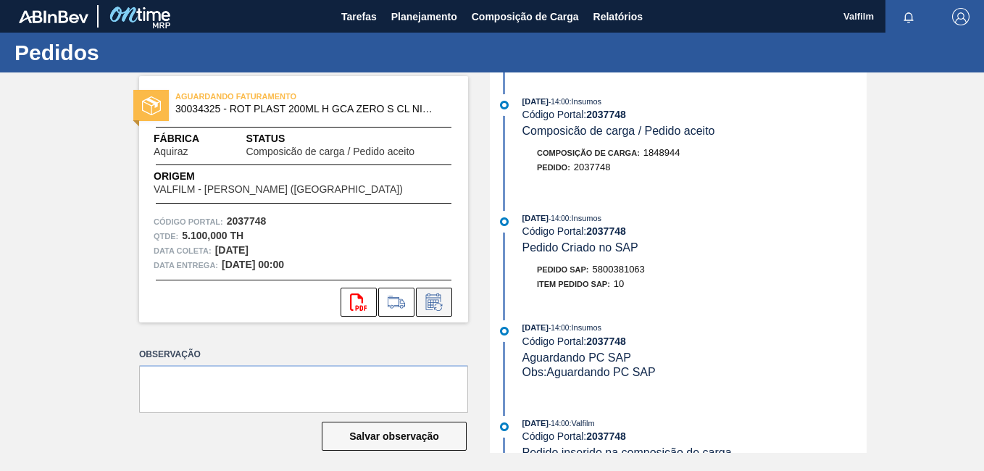
click at [431, 305] on icon at bounding box center [432, 303] width 11 height 9
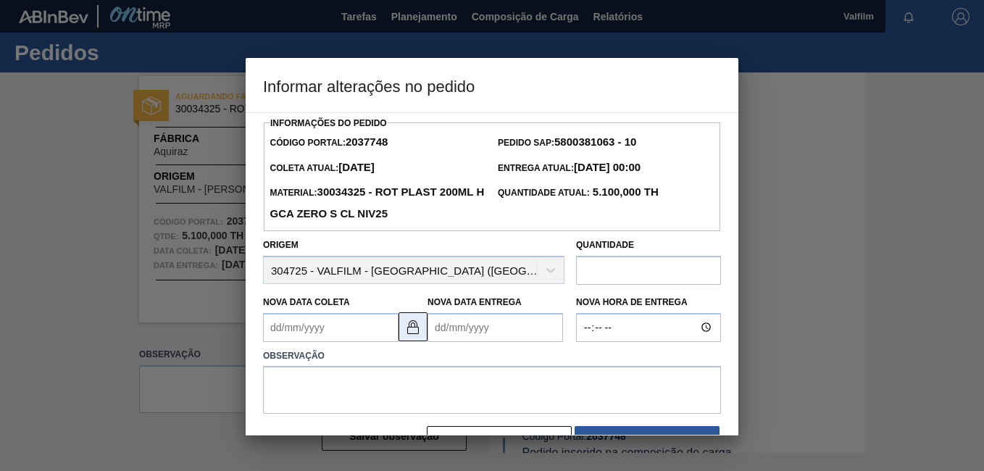
click at [411, 330] on img at bounding box center [412, 326] width 17 height 17
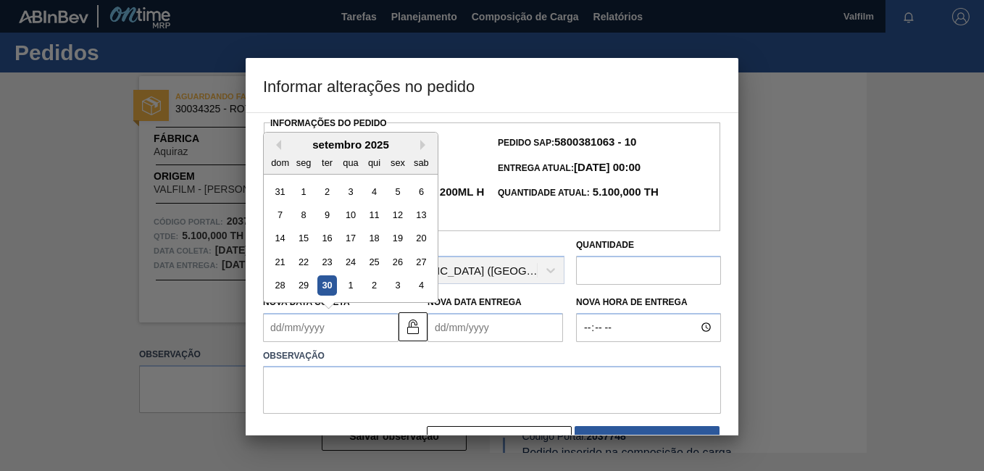
click at [322, 329] on Coleta2037748 "Nova Data Coleta" at bounding box center [330, 327] width 135 height 29
click at [425, 146] on button "Next Month" at bounding box center [425, 145] width 10 height 10
click at [351, 237] on div "15" at bounding box center [350, 238] width 20 height 20
type Coleta2037748 "[DATE]"
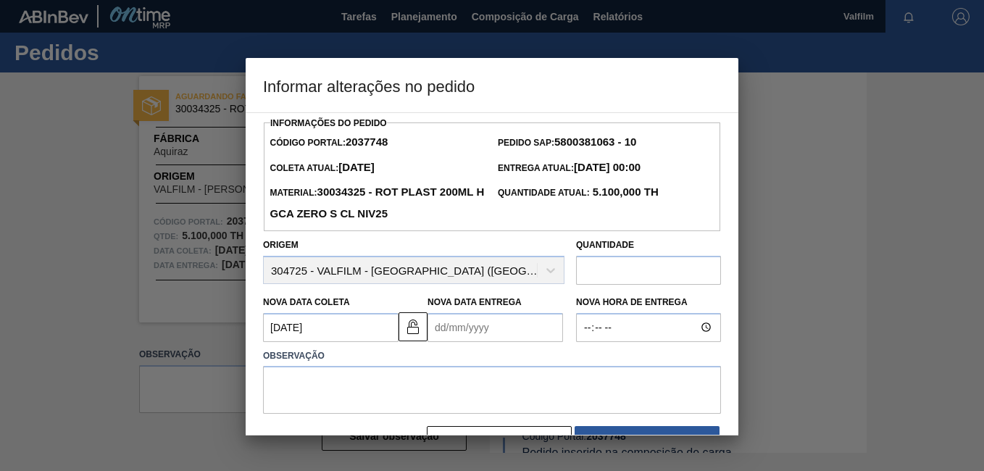
click at [447, 318] on Entrega2037748 "Nova Data Entrega" at bounding box center [494, 327] width 135 height 29
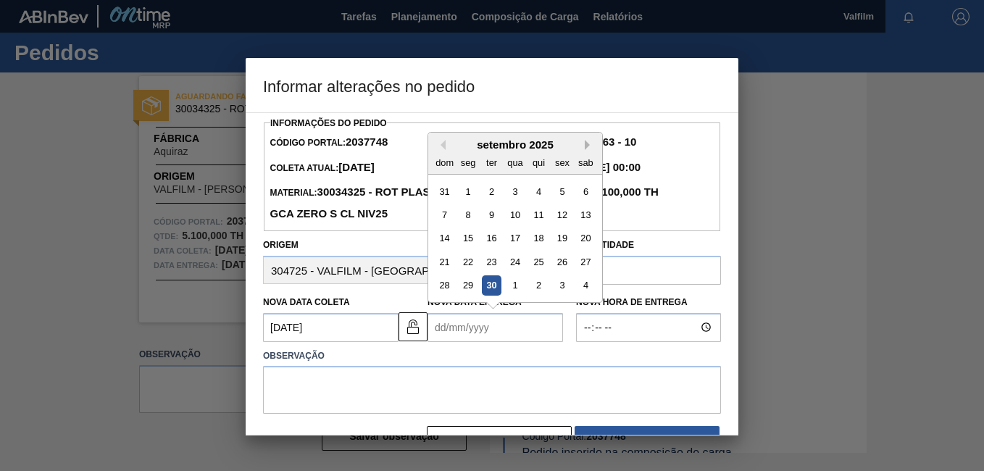
click at [587, 149] on button "Next Month" at bounding box center [590, 145] width 10 height 10
click at [554, 243] on div "17" at bounding box center [562, 238] width 20 height 20
type Entrega2037748 "[DATE]"
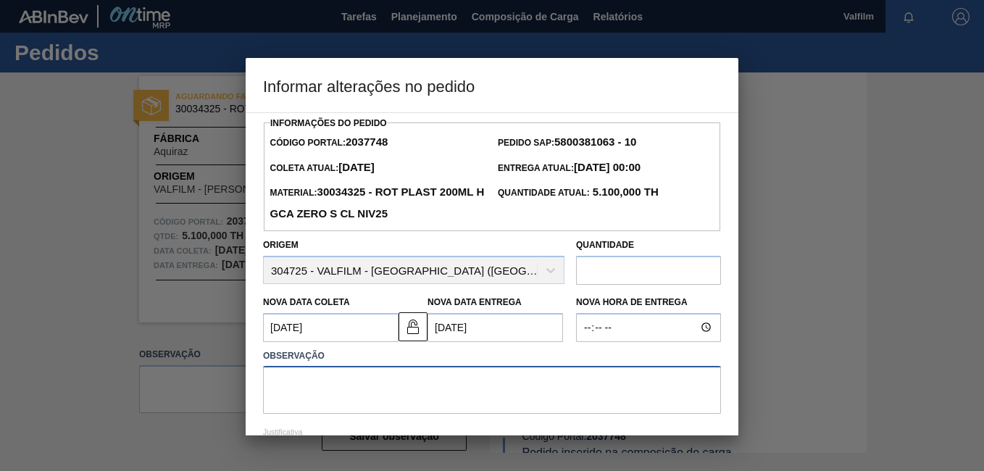
click at [394, 377] on textarea at bounding box center [492, 390] width 458 height 48
paste textarea "Atraso informado via e-mail ([PERSON_NAME] - Comercial Itamonte)"
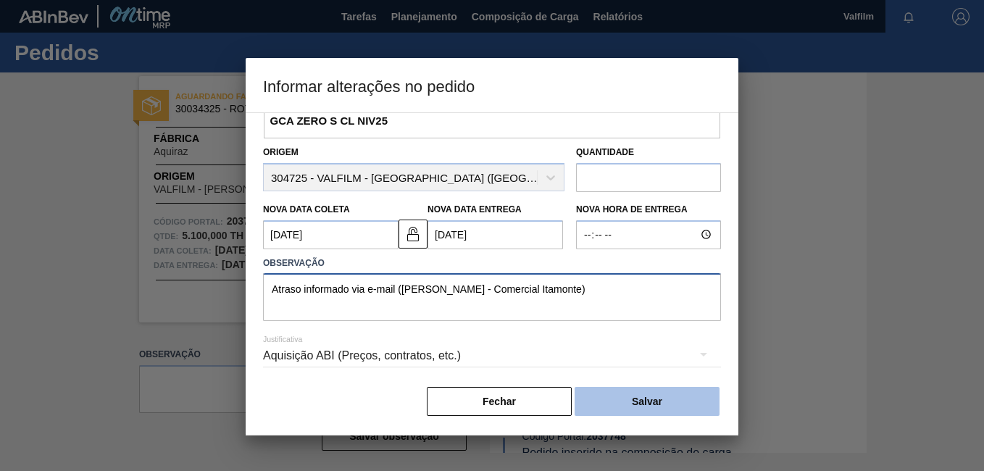
scroll to position [96, 0]
type textarea "Atraso informado via e-mail ([PERSON_NAME] - Comercial Itamonte)"
click at [647, 407] on button "Salvar" at bounding box center [646, 401] width 145 height 29
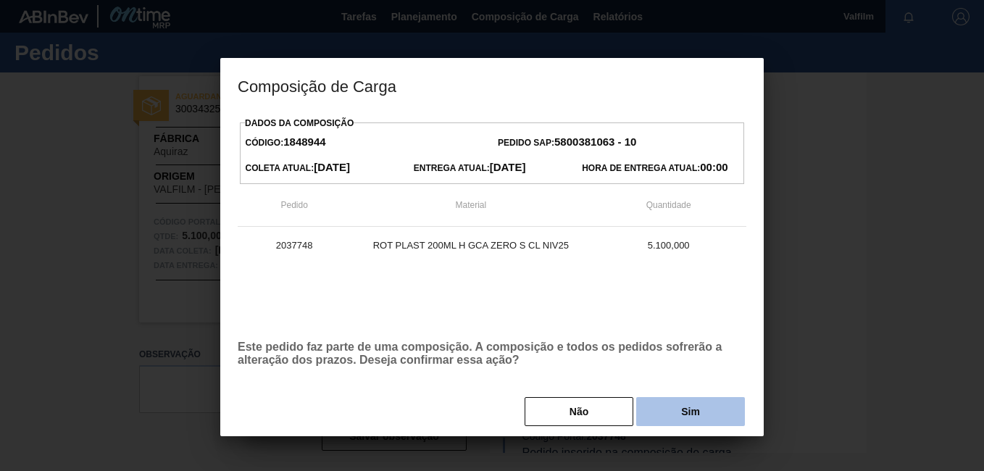
click at [735, 404] on button "Sim" at bounding box center [690, 411] width 109 height 29
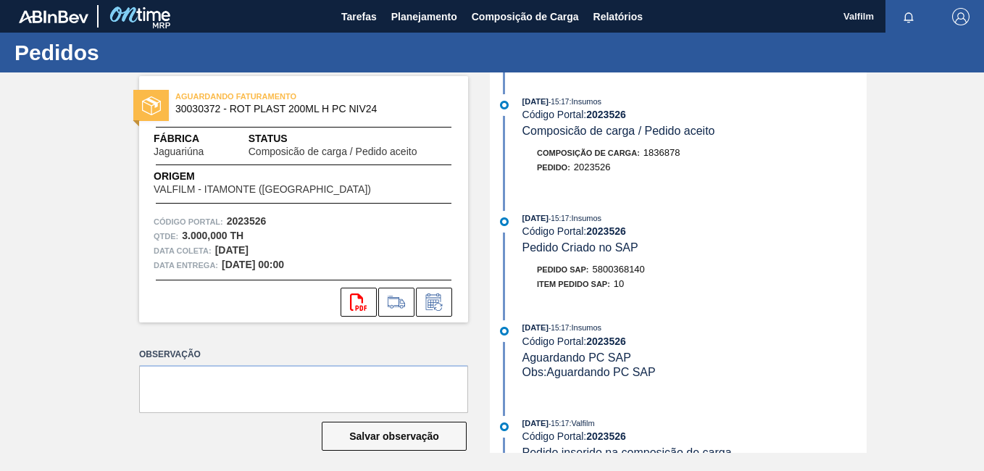
click at [459, 288] on div "svg{fill:#ff0000}" at bounding box center [303, 302] width 329 height 29
click at [430, 300] on icon at bounding box center [433, 301] width 23 height 17
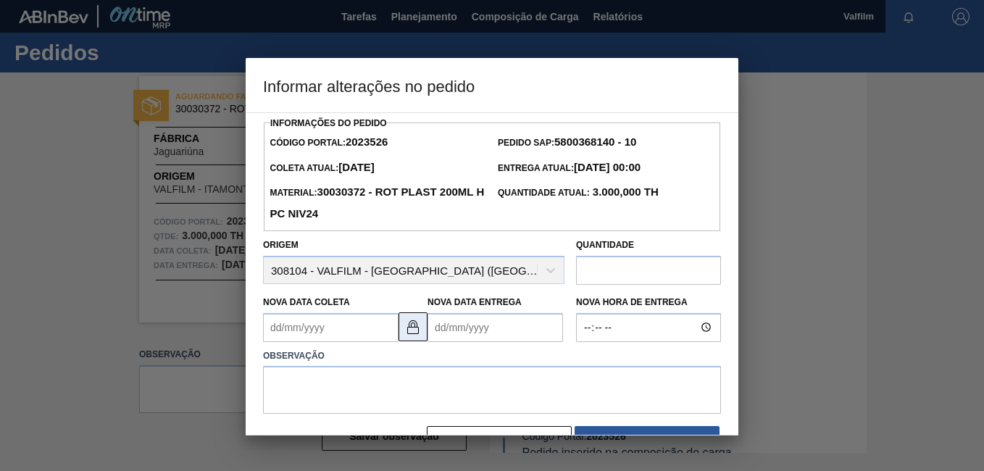
click at [411, 333] on img at bounding box center [412, 326] width 17 height 17
click at [334, 333] on Coleta2023526 "Nova Data Coleta" at bounding box center [330, 327] width 135 height 29
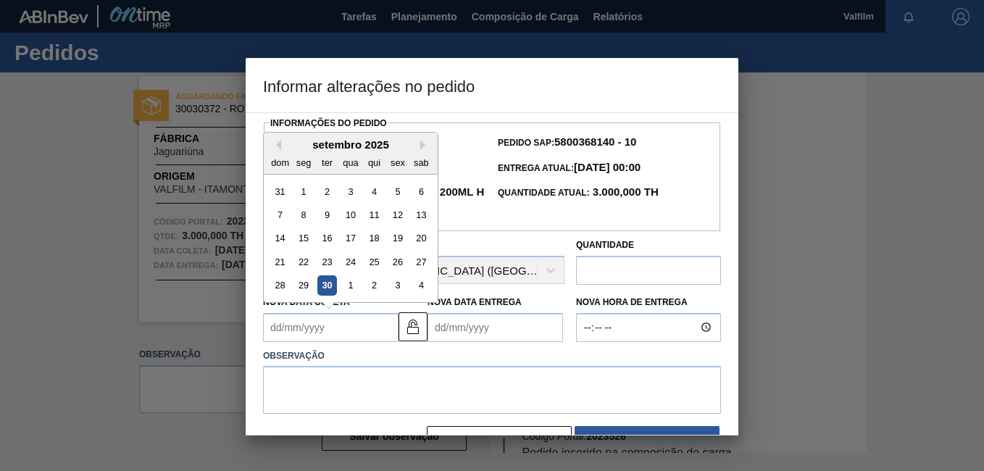
click at [418, 149] on div "setembro 2025" at bounding box center [351, 144] width 174 height 12
click at [425, 150] on button "Next Month" at bounding box center [425, 145] width 10 height 10
click at [286, 256] on div "19" at bounding box center [280, 262] width 20 height 20
click at [347, 342] on Coleta2023526 "19/10/2025" at bounding box center [330, 327] width 135 height 29
click at [283, 243] on div "12" at bounding box center [280, 238] width 20 height 20
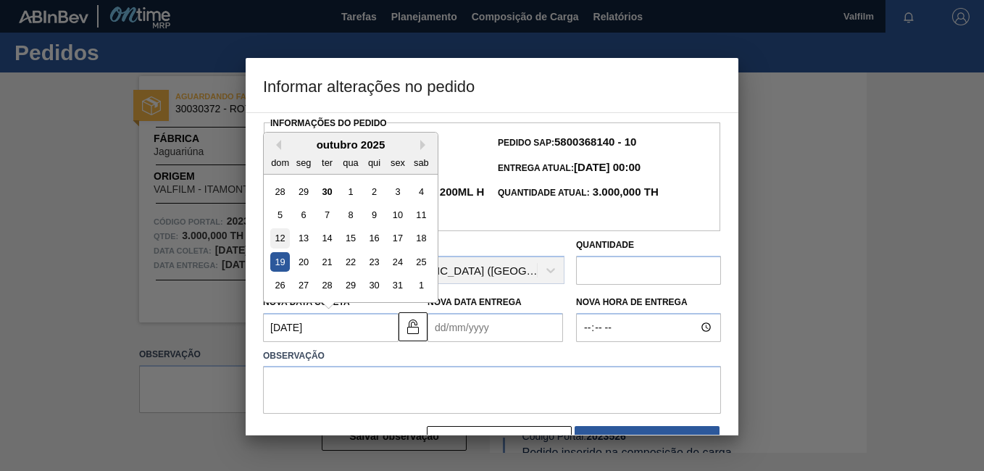
type Coleta2023526 "[DATE]"
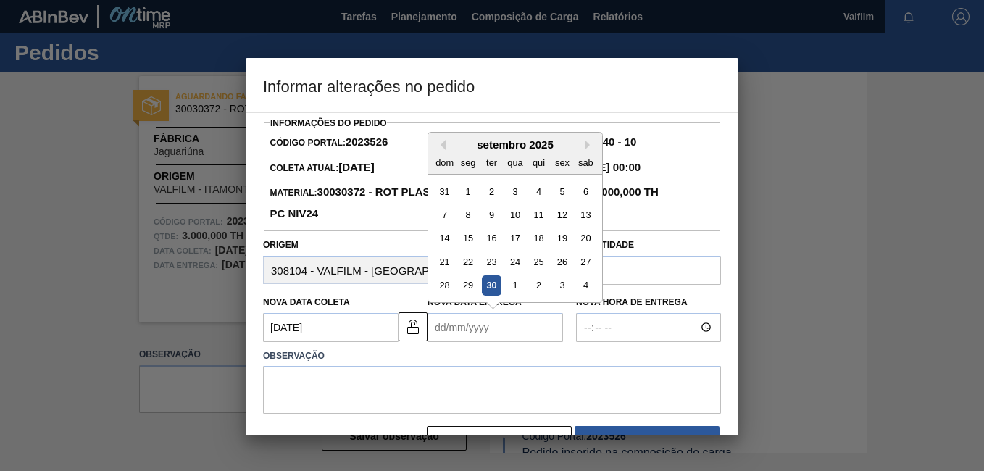
click at [441, 322] on Entrega2023526 "Nova Data Entrega" at bounding box center [494, 327] width 135 height 29
click at [585, 141] on div "setembro 2025 dom seg ter qua qui sex sab" at bounding box center [515, 154] width 174 height 42
click at [586, 145] on button "Next Month" at bounding box center [590, 145] width 10 height 10
click at [472, 235] on div "13" at bounding box center [469, 238] width 20 height 20
type Entrega2023526 "[DATE]"
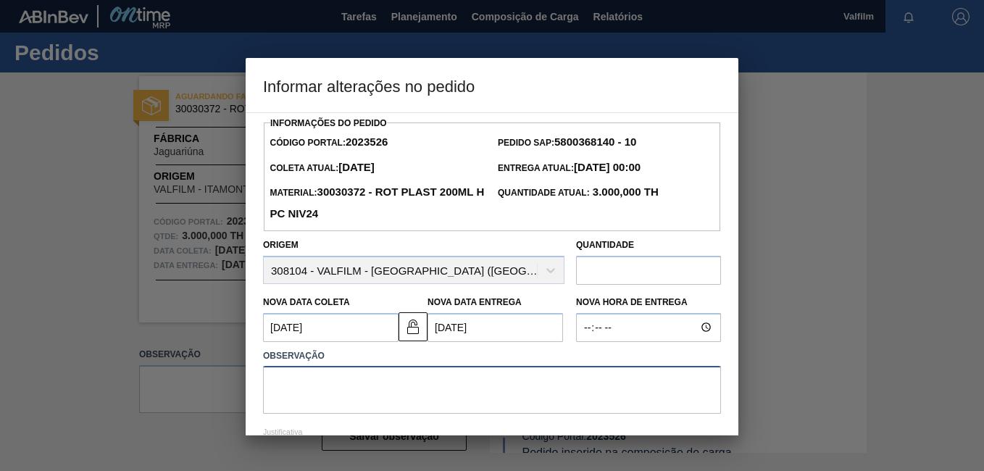
click at [422, 373] on textarea at bounding box center [492, 390] width 458 height 48
paste textarea "Atraso informado via e-mail ([PERSON_NAME] - Comercial Itamonte)"
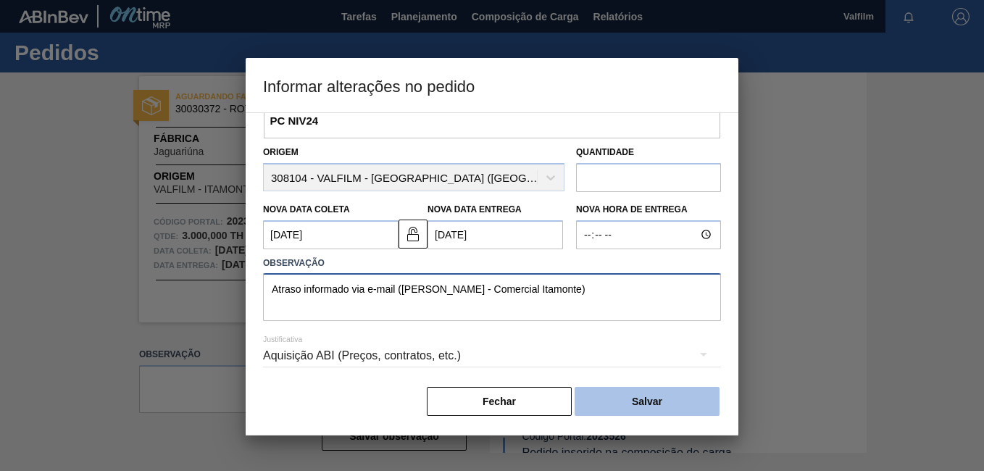
scroll to position [96, 0]
type textarea "Atraso informado via e-mail ([PERSON_NAME] - Comercial Itamonte)"
click at [635, 392] on button "Salvar" at bounding box center [646, 401] width 145 height 29
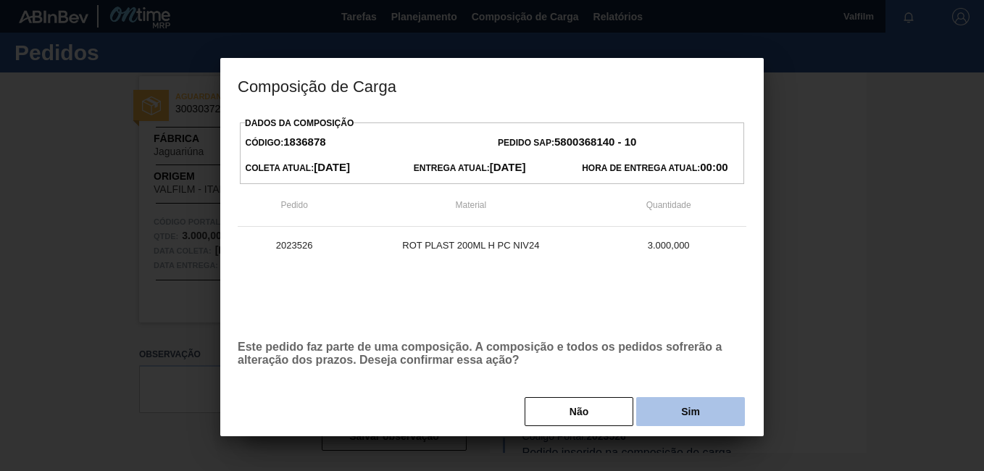
click at [714, 411] on button "Sim" at bounding box center [690, 411] width 109 height 29
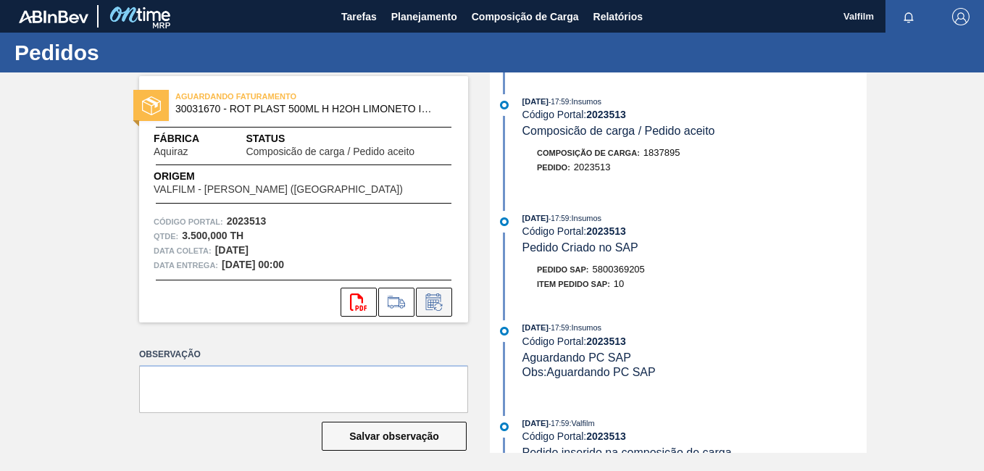
click at [440, 302] on icon at bounding box center [433, 301] width 23 height 17
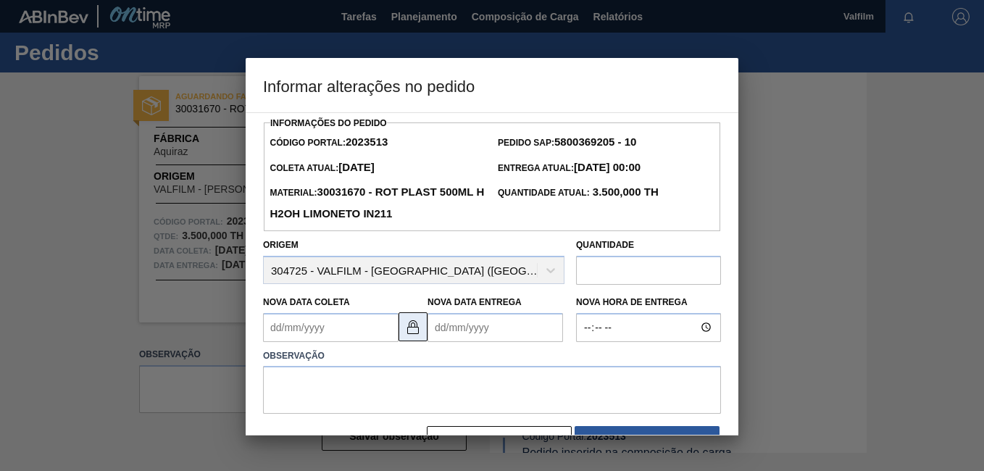
click at [418, 334] on img at bounding box center [412, 326] width 17 height 17
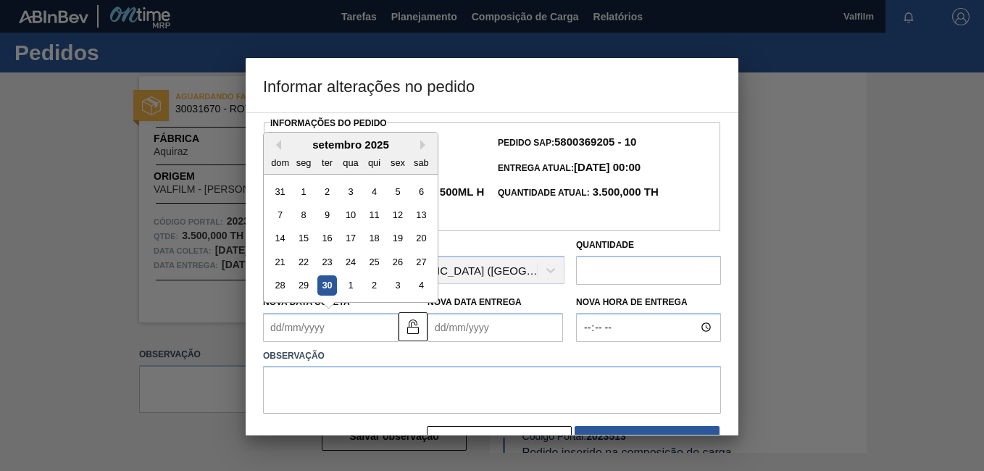
click at [302, 337] on Coleta2023513 "Nova Data Coleta" at bounding box center [330, 327] width 135 height 29
click at [425, 143] on button "Next Month" at bounding box center [425, 145] width 10 height 10
click at [348, 246] on div "15" at bounding box center [350, 238] width 20 height 20
type Coleta2023513 "[DATE]"
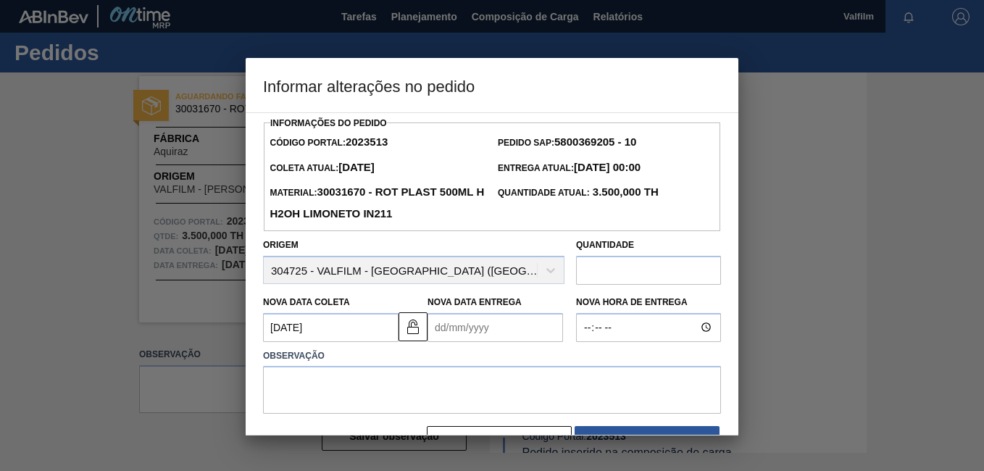
click at [472, 332] on Entrega2023513 "Nova Data Entrega" at bounding box center [494, 327] width 135 height 29
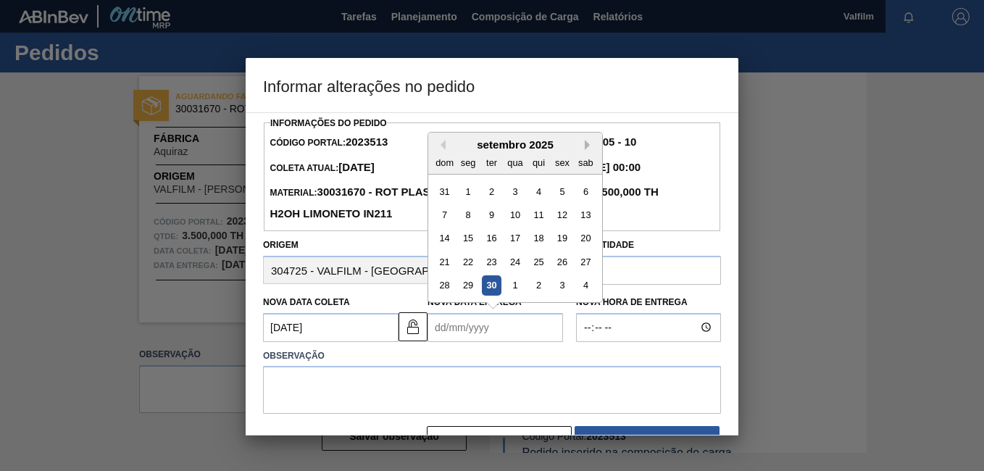
click at [586, 148] on button "Next Month" at bounding box center [590, 145] width 10 height 10
drag, startPoint x: 557, startPoint y: 242, endPoint x: 543, endPoint y: 263, distance: 25.1
click at [558, 242] on div "17" at bounding box center [562, 238] width 20 height 20
type Entrega2023513 "17/10/2025"
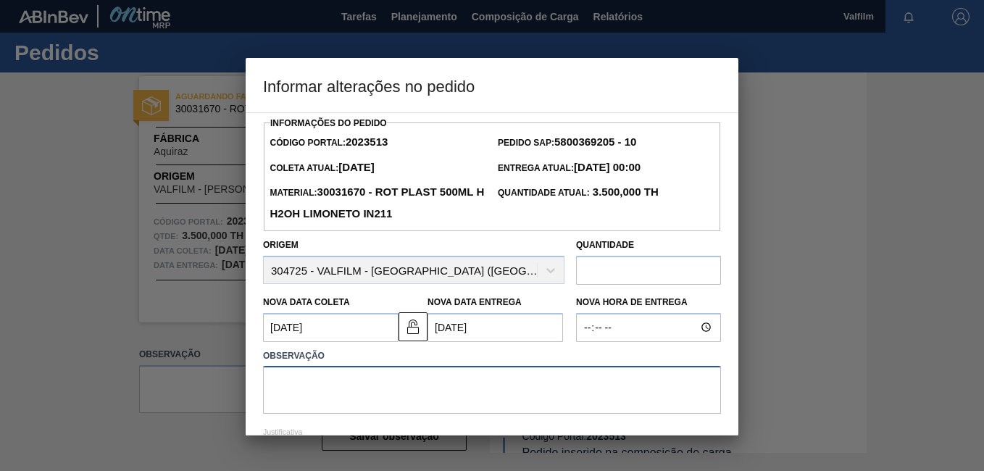
click at [469, 383] on textarea at bounding box center [492, 390] width 458 height 48
paste textarea "Atraso informado via e-mail ([PERSON_NAME] - Comercial Itamonte)"
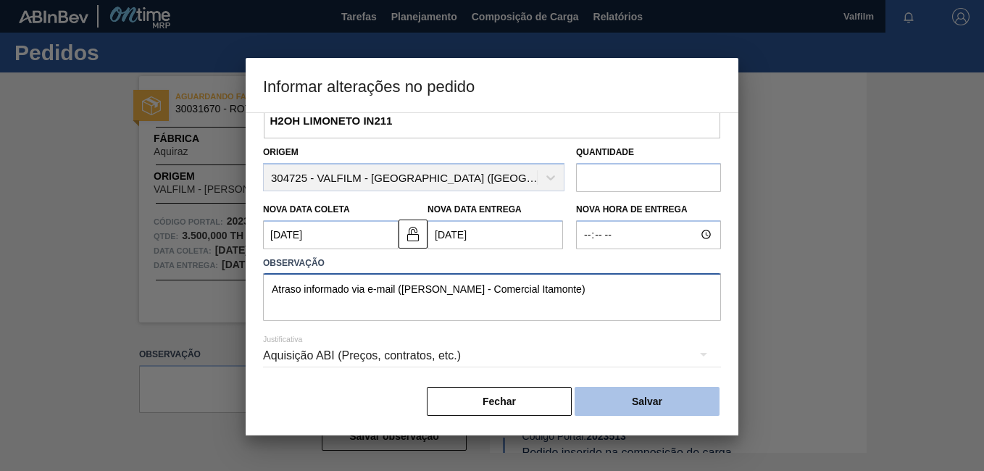
scroll to position [96, 0]
type textarea "Atraso informado via e-mail ([PERSON_NAME] - Comercial Itamonte)"
click at [638, 401] on button "Salvar" at bounding box center [646, 401] width 145 height 29
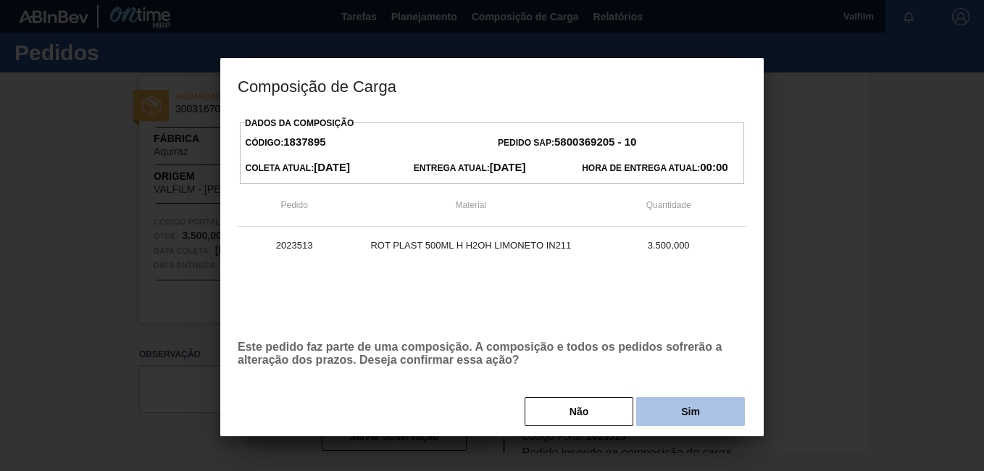
click at [709, 403] on button "Sim" at bounding box center [690, 411] width 109 height 29
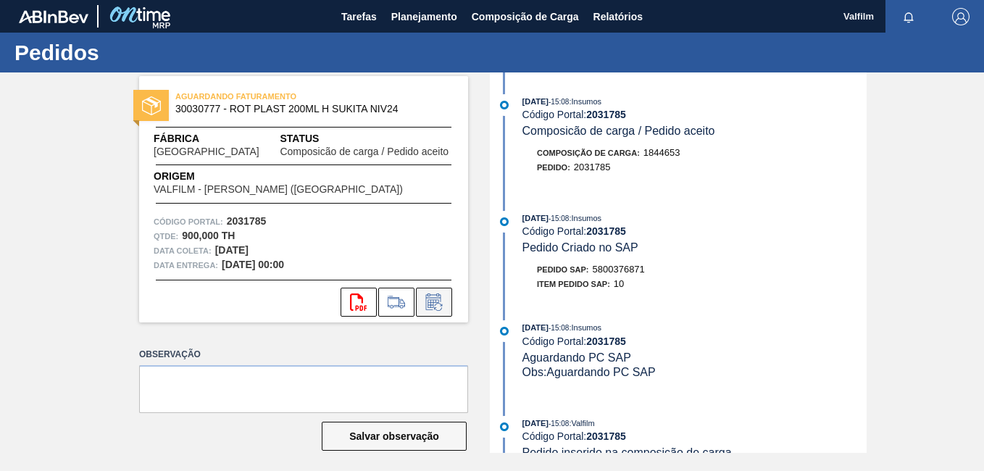
click at [440, 298] on icon at bounding box center [433, 301] width 23 height 17
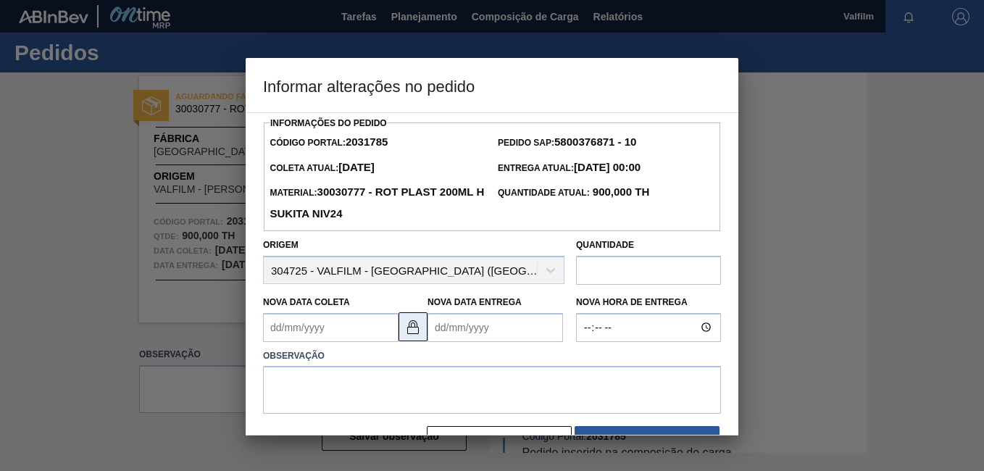
click at [408, 327] on img at bounding box center [412, 326] width 17 height 17
click at [333, 337] on Coleta2031785 "Nova Data Coleta" at bounding box center [330, 327] width 135 height 29
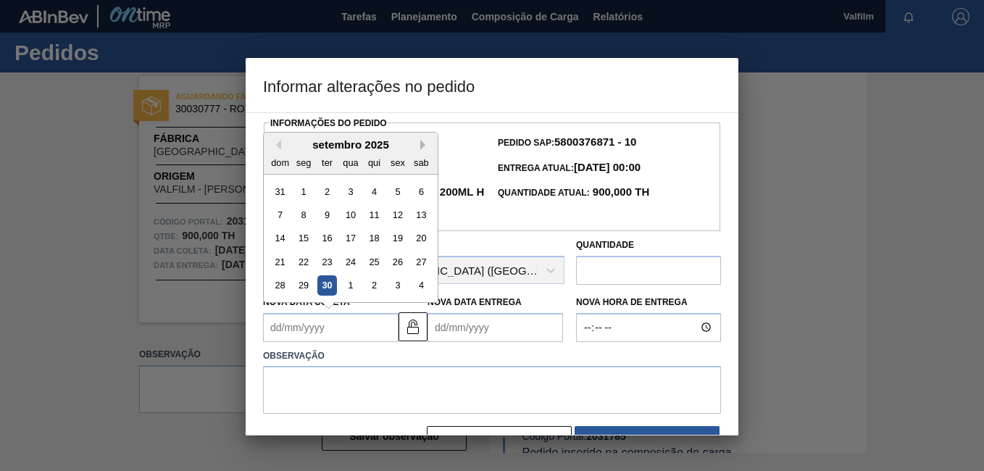
click at [428, 148] on button "Next Month" at bounding box center [425, 145] width 10 height 10
drag, startPoint x: 423, startPoint y: 240, endPoint x: 438, endPoint y: 309, distance: 70.3
click at [423, 242] on div "18" at bounding box center [421, 238] width 20 height 20
type Coleta2031785 "[DATE]"
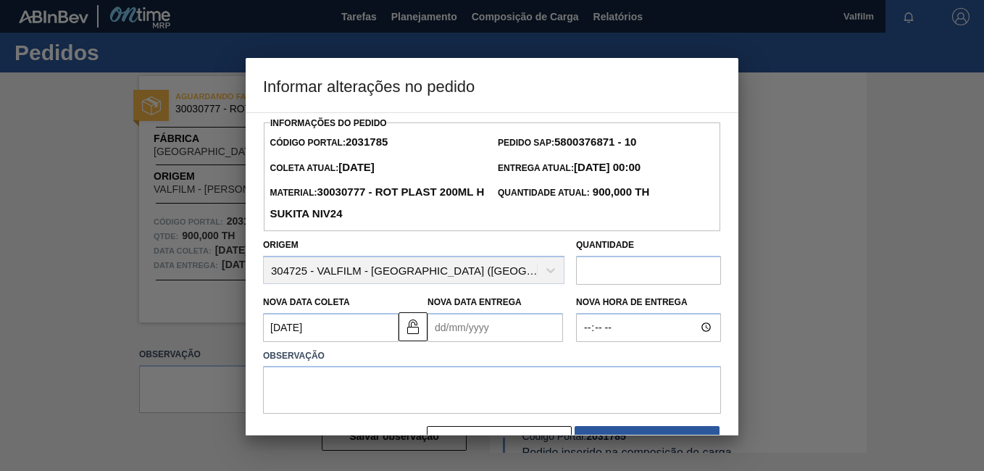
drag, startPoint x: 440, startPoint y: 311, endPoint x: 446, endPoint y: 328, distance: 18.3
click at [440, 312] on div "Nova Data Entrega" at bounding box center [494, 317] width 135 height 50
click at [448, 330] on Entrega2031785 "Nova Data Entrega" at bounding box center [494, 327] width 135 height 29
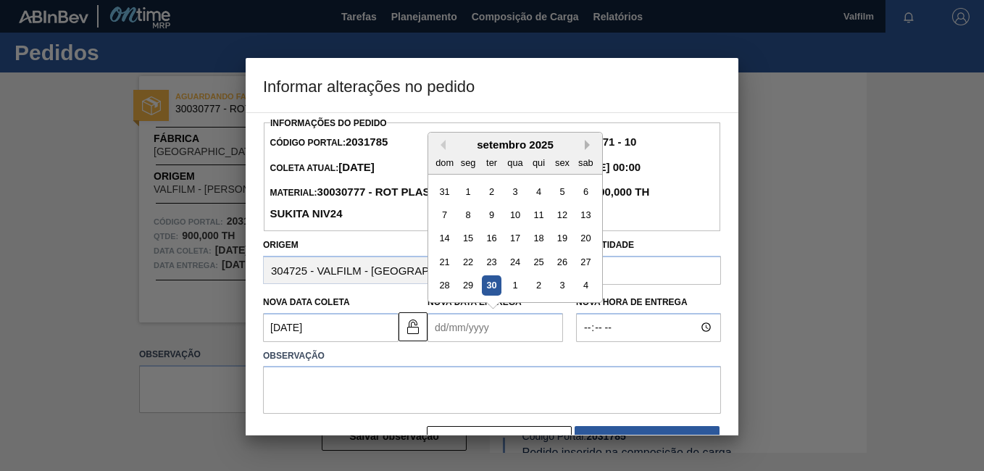
click at [586, 147] on button "Next Month" at bounding box center [590, 145] width 10 height 10
click at [466, 262] on div "20" at bounding box center [469, 262] width 20 height 20
type Entrega2031785 "20/10/2025"
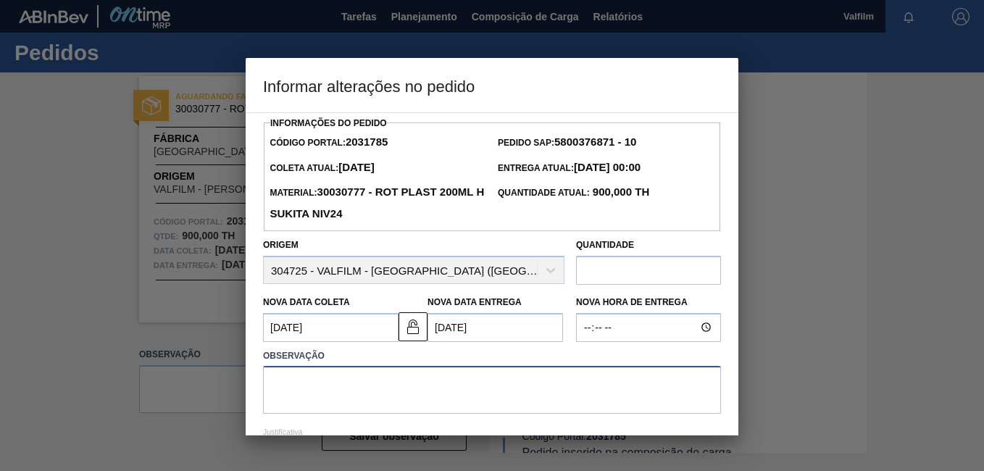
click at [427, 400] on textarea at bounding box center [492, 390] width 458 height 48
paste textarea "Atraso informado via e-mail ([PERSON_NAME] - Comercial Itamonte)"
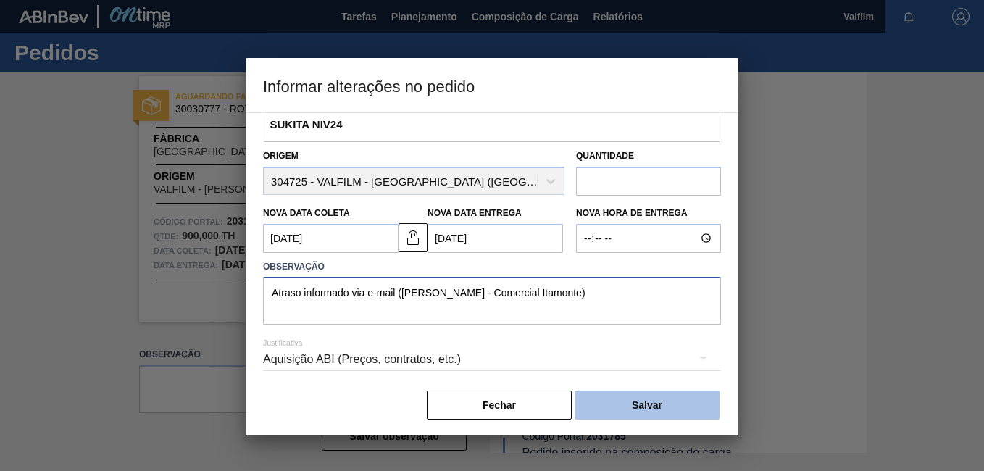
scroll to position [96, 0]
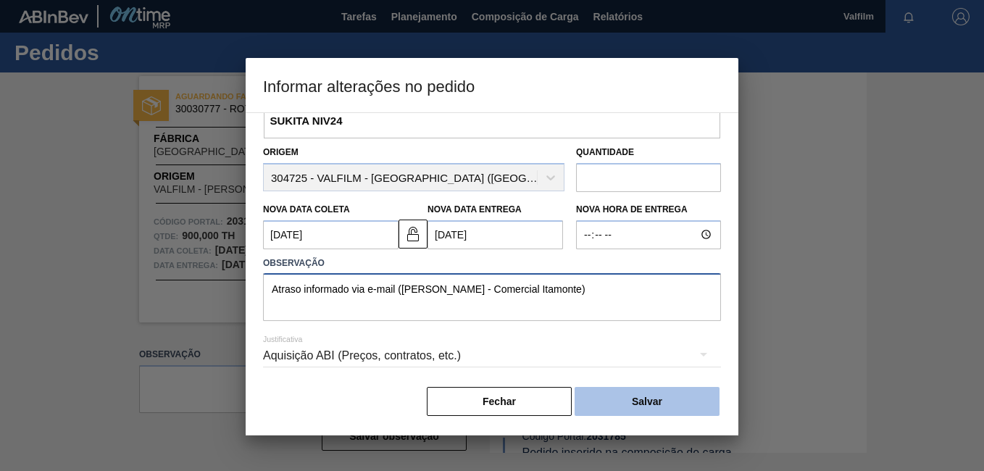
type textarea "Atraso informado via e-mail ([PERSON_NAME] - Comercial Itamonte)"
drag, startPoint x: 639, startPoint y: 390, endPoint x: 669, endPoint y: 406, distance: 34.1
click at [640, 390] on button "Salvar" at bounding box center [646, 401] width 145 height 29
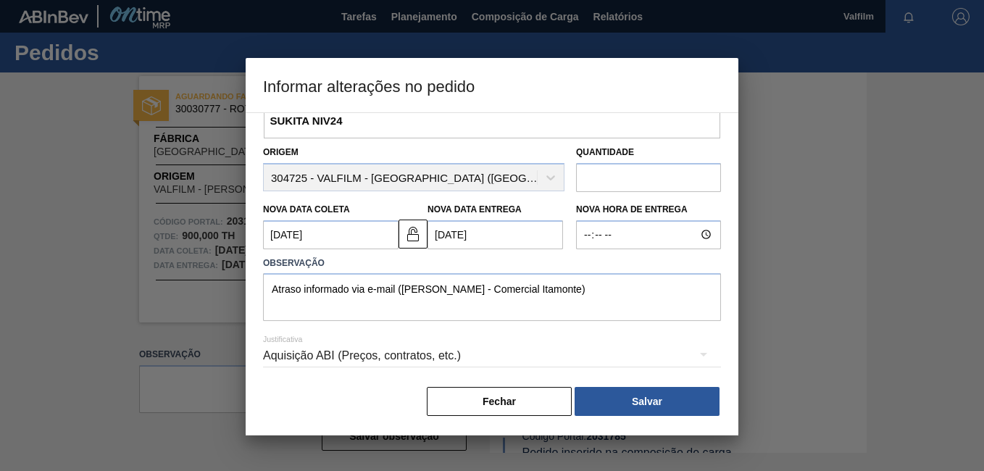
click at [490, 356] on div "Aquisição ABI (Preços, contratos, etc.)" at bounding box center [492, 355] width 458 height 41
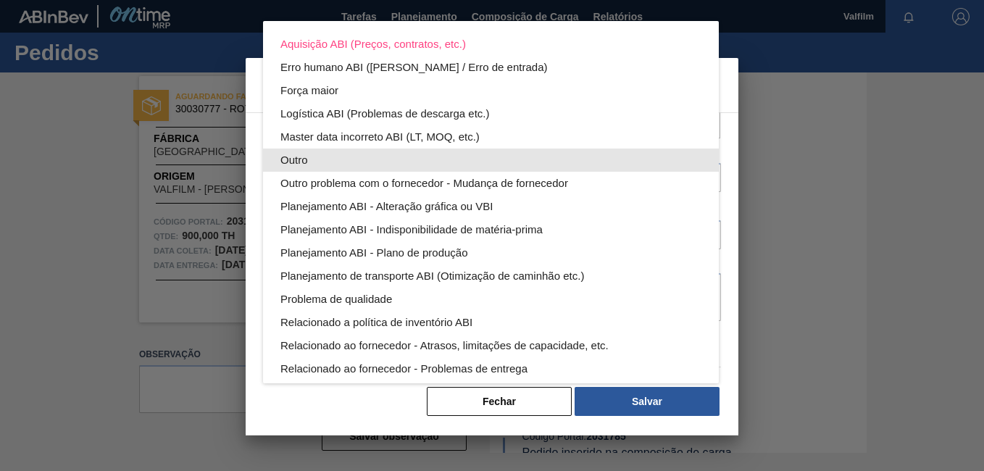
click at [389, 156] on div "Outro" at bounding box center [490, 160] width 421 height 23
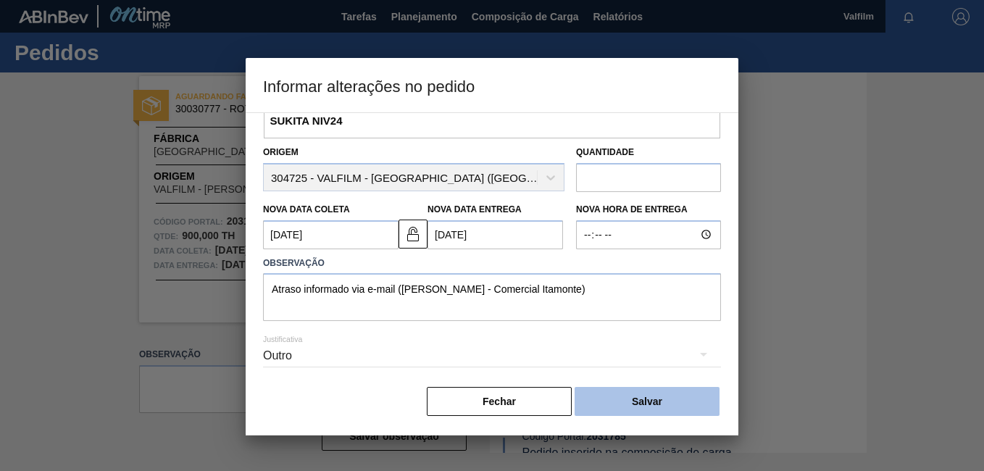
click at [670, 407] on button "Salvar" at bounding box center [646, 401] width 145 height 29
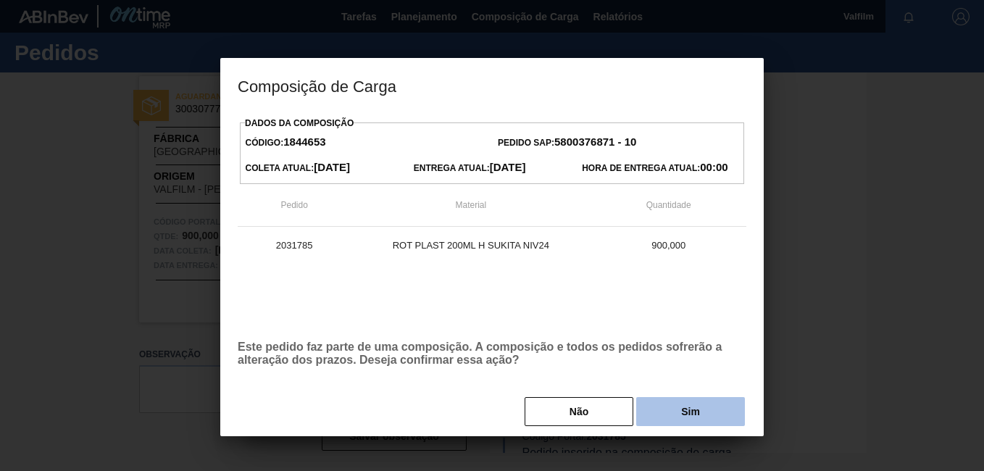
click at [676, 406] on button "Sim" at bounding box center [690, 411] width 109 height 29
